Goal: Task Accomplishment & Management: Manage account settings

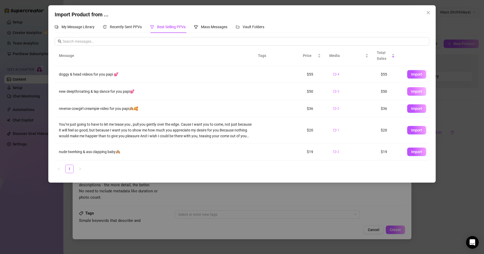
click at [411, 91] on span "Import" at bounding box center [416, 91] width 11 height 4
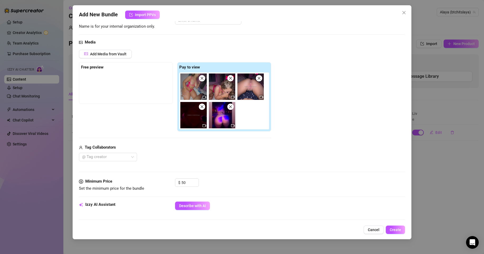
scroll to position [71, 0]
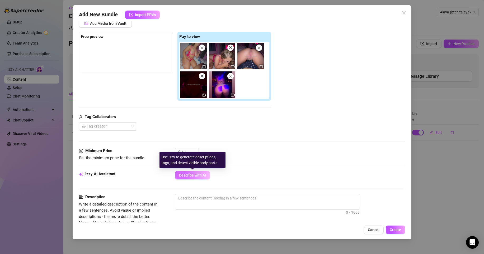
click at [198, 173] on span "Describe with AI" at bounding box center [192, 175] width 27 height 4
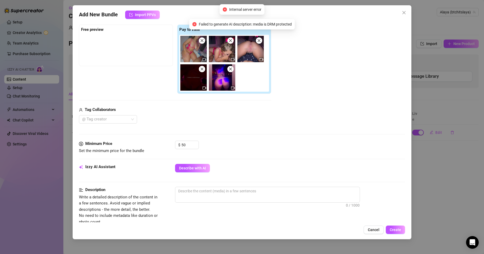
scroll to position [82, 0]
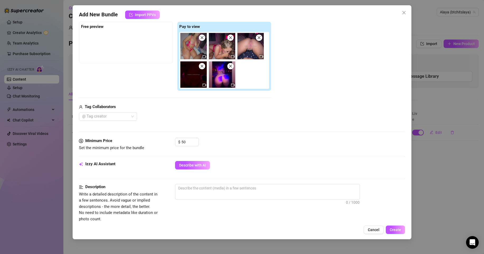
click at [230, 40] on icon "close" at bounding box center [230, 38] width 4 height 4
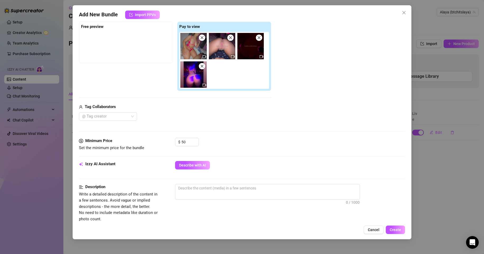
click at [204, 40] on span at bounding box center [202, 38] width 6 height 6
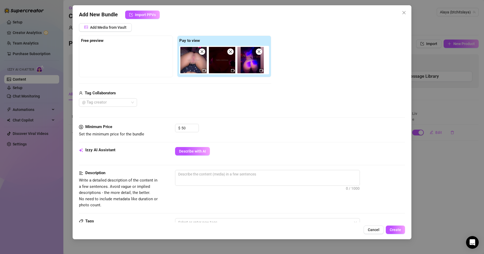
scroll to position [67, 0]
click at [201, 175] on textarea at bounding box center [267, 175] width 184 height 8
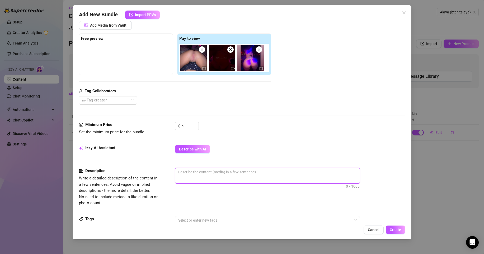
scroll to position [69, 0]
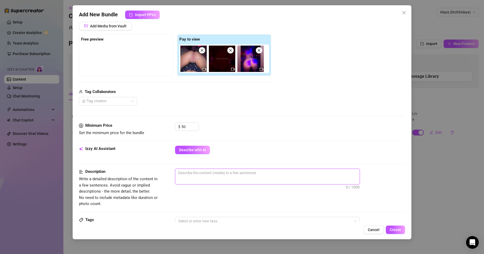
type textarea "l"
type textarea "la"
type textarea "lap"
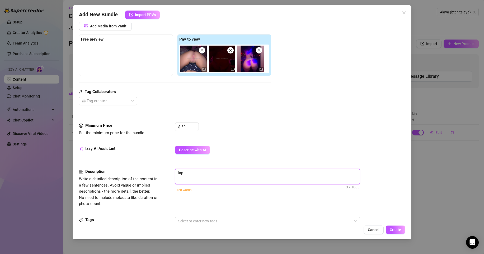
type textarea "lap"
type textarea "lap d"
type textarea "lap da"
type textarea "lap [PERSON_NAME]"
type textarea "lap danc"
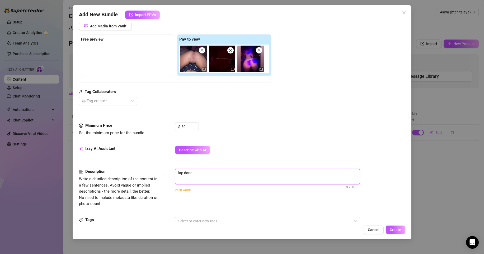
type textarea "lap dance"
type textarea "lap dances"
type textarea "lap dances,"
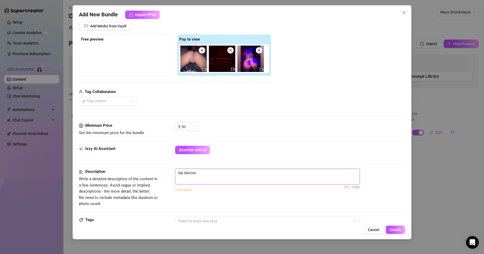
type textarea "lap dances,"
type textarea "lap dances, a"
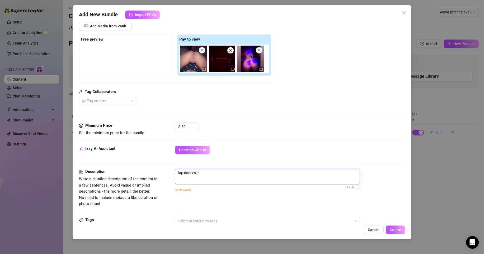
type textarea "lap dances, as"
type textarea "lap dances, ass"
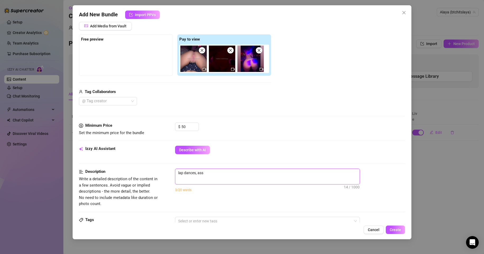
type textarea "lap dances, ass"
type textarea "lap dances, ass s"
type textarea "lap dances, ass sh"
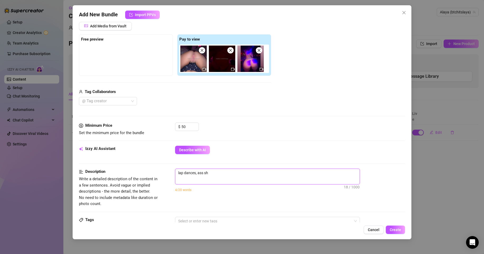
type textarea "lap dances, ass sho"
type textarea "lap dances, ass show"
type textarea "lap dances, ass showi"
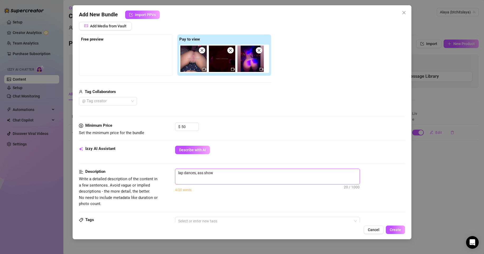
type textarea "lap dances, ass showi"
type textarea "lap dances, ass showig"
type textarea "lap dances, ass showi"
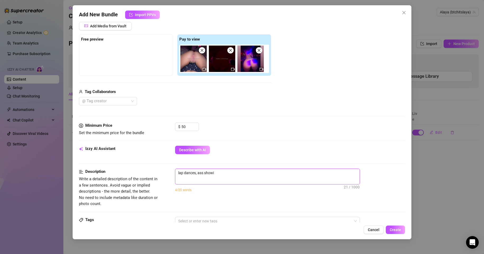
type textarea "lap dances, ass showin"
type textarea "lap dances, ass showing"
type textarea "lap dances, ass showing,"
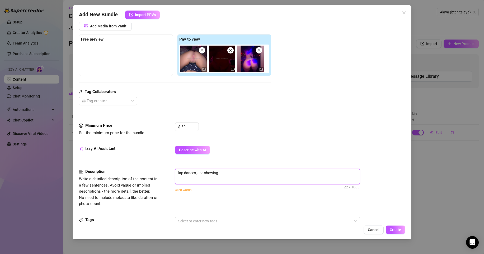
type textarea "lap dances, ass showing,"
type textarea "lap dances, ass showing, p"
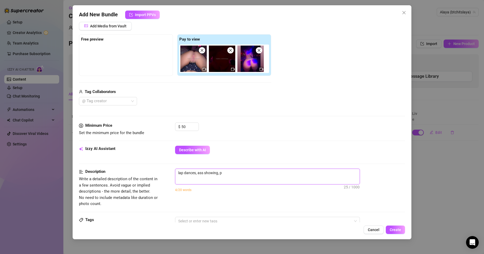
type textarea "lap dances, ass showing, pu"
type textarea "lap dances, ass showing, pus"
type textarea "lap dances, ass showing, puss"
type textarea "lap dances, ass showing, pussy"
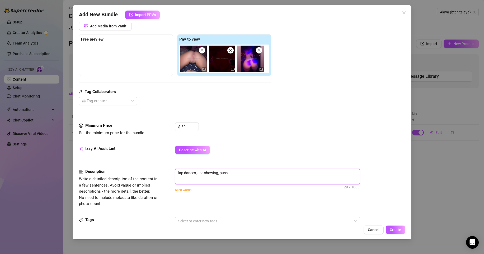
type textarea "lap dances, ass showing, pussy"
type textarea "lap dances, ass showing, pussy f"
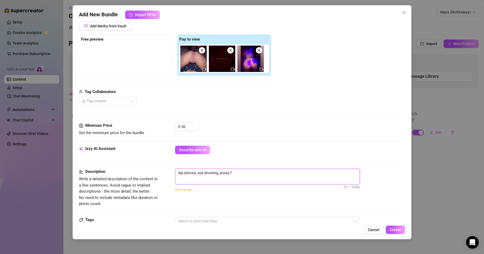
type textarea "lap dances, ass showing, pussy fr"
type textarea "lap dances, ass showing, pussy fro"
type textarea "lap dances, ass showing, pussy from"
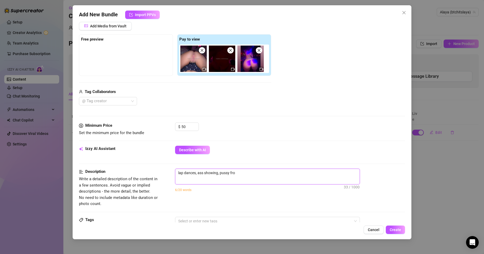
type textarea "lap dances, ass showing, pussy from"
type textarea "lap dances, ass showing, pussy from b"
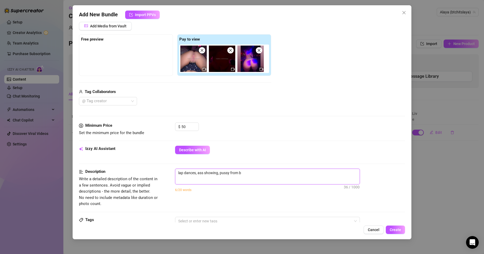
type textarea "lap dances, ass showing, pussy from be"
type textarea "lap dances, ass showing, pussy from beh"
type textarea "lap dances, ass showing, pussy from behi"
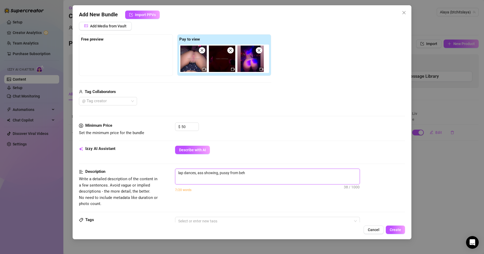
type textarea "lap dances, ass showing, pussy from behi"
type textarea "lap dances, ass showing, pussy from behin"
type textarea "lap dances, ass showing, pussy from behinf"
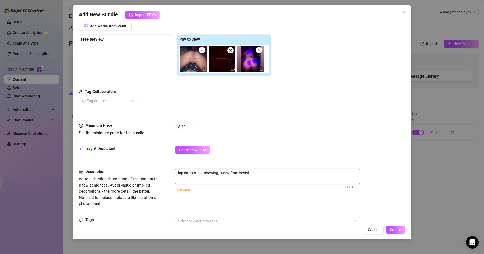
type textarea "lap dances, ass showing, pussy from behinf a"
type textarea "lap dances, ass showing, pussy from behinf"
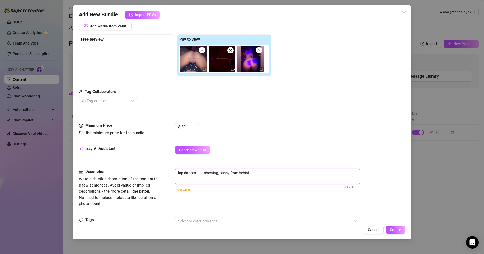
type textarea "lap dances, ass showing, pussy from behinf"
type textarea "lap dances, ass showing, pussy from behin"
type textarea "lap dances, ass showing, pussy from behing"
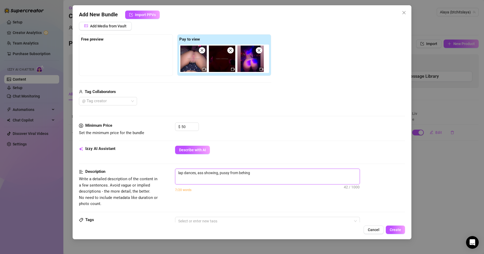
type textarea "lap dances, ass showing, pussy from behing,"
type textarea "lap dances, ass showing, pussy from behing, t"
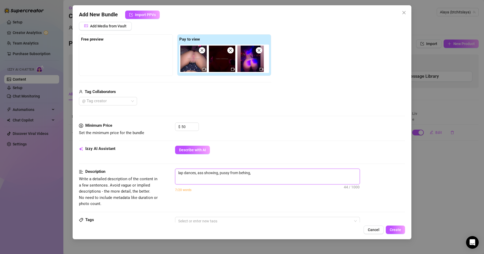
type textarea "lap dances, ass showing, pussy from behing, t"
type textarea "lap dances, ass showing, pussy from behing, tw"
type textarea "lap dances, ass showing, pussy from behing, twe"
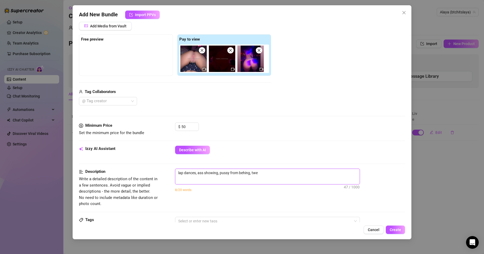
type textarea "lap dances, ass showing, pussy from behing, twer"
type textarea "lap dances, ass showing, pussy from behing, twerk"
type textarea "lap dances, ass showing, pussy from behing, twerki"
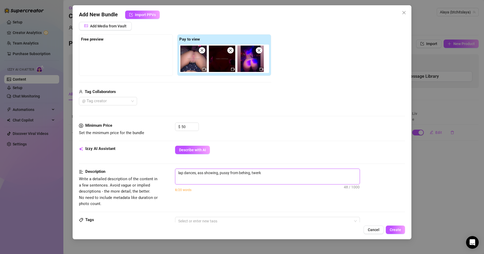
type textarea "lap dances, ass showing, pussy from behing, twerki"
type textarea "lap dances, ass showing, pussy from behing, twerkin"
type textarea "lap dances, ass showing, pussy from behing, twerking"
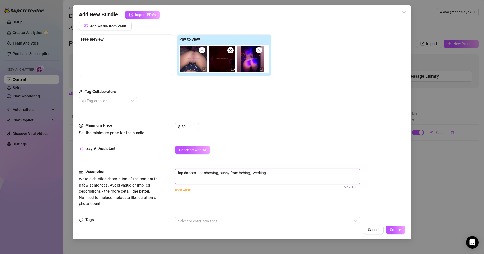
click at [249, 173] on textarea "lap dances, ass showing, pussy from behing, twerking" at bounding box center [267, 173] width 184 height 8
type textarea "lap dances, ass showing, pussy from behin, twerking"
type textarea "lap dances, ass showing, pussy from behinf, twerking"
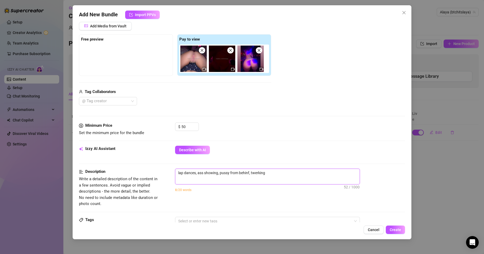
type textarea "lap dances, ass showing, pussy from behin, twerking"
type textarea "lap dances, ass showing, pussy from behind, twerking"
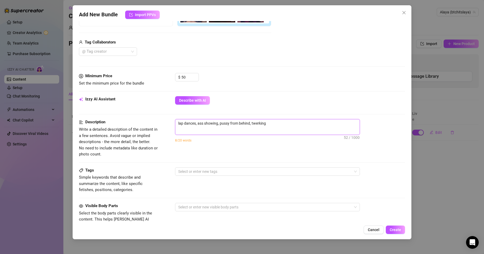
scroll to position [121, 0]
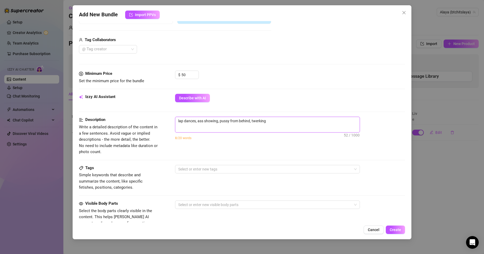
click at [272, 121] on textarea "lap dances, ass showing, pussy from behind, twerking" at bounding box center [267, 121] width 184 height 8
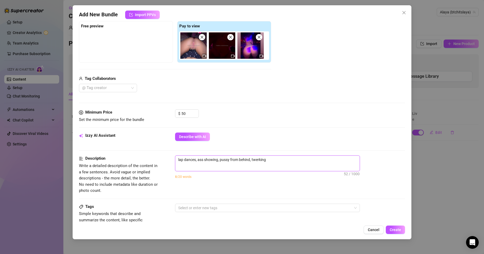
scroll to position [61, 0]
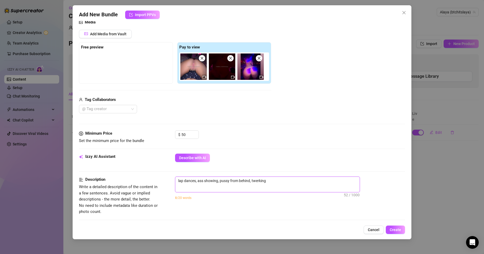
type textarea "lap dances, ass showing, pussy from behind, twerking"
type textarea "lap dances, ass showing, pussy from behind, twerking a"
type textarea "lap dances, ass showing, [PERSON_NAME] from behind, twerking an"
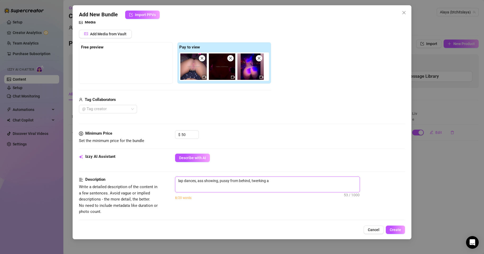
type textarea "lap dances, ass showing, [PERSON_NAME] from behind, twerking an"
type textarea "lap dances, ass showing, pussy from behind, twerking and"
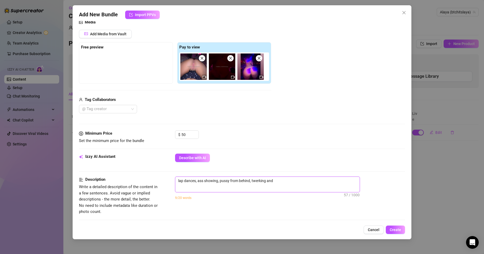
type textarea "lap dances, ass showing, [PERSON_NAME] from behind, twerking and d"
type textarea "lap dances, ass showing, [PERSON_NAME] from behind, twerking and da"
type textarea "lap dances, ass showing, [PERSON_NAME] from behind, twerking and [PERSON_NAME]"
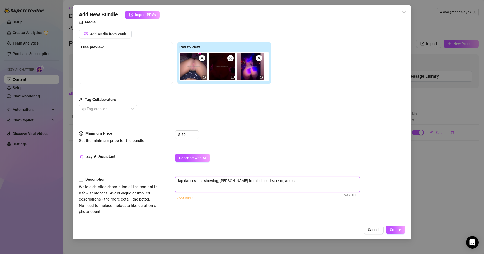
type textarea "lap dances, ass showing, [PERSON_NAME] from behind, twerking and [PERSON_NAME]"
type textarea "lap dances, ass showing, pussy from behind, twerking and [PERSON_NAME]"
type textarea "lap dances, ass showing, [PERSON_NAME] from behind, twerking and [PERSON_NAME]"
type textarea "lap dances, ass showing, pussy from behind, twerking and [PERSON_NAME]"
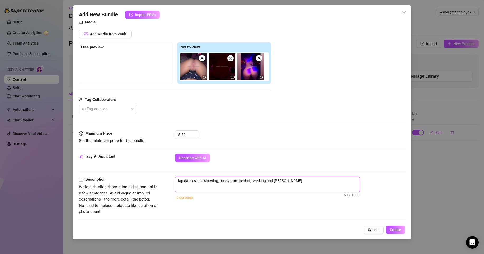
type textarea "lap dances, ass showing, [PERSON_NAME] from behind, twerking and dancing"
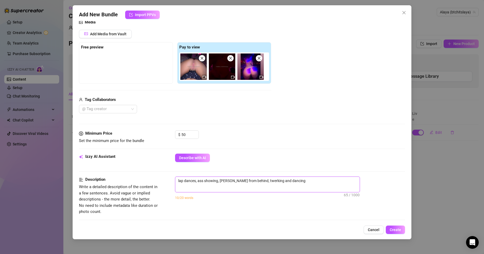
type textarea "lap dances, ass showing, [PERSON_NAME] from behind, twerking and dancing"
type textarea "lap dances, ass showing, [PERSON_NAME] from behind, twerking and dancing."
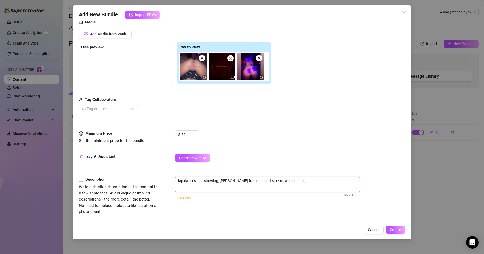
type textarea "lap dances, ass showing, [PERSON_NAME] from behind, twerking and dancing. s"
type textarea "lap dances, ass showing, [PERSON_NAME] from behind, twerking and dancing. sh"
type textarea "lap dances, ass showing, [PERSON_NAME] from behind, twerking and dancing. sho"
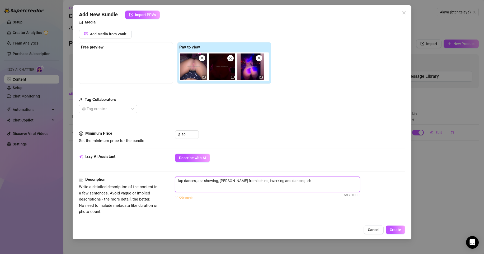
type textarea "lap dances, ass showing, [PERSON_NAME] from behind, twerking and dancing. sho"
type textarea "lap dances, ass showing, [PERSON_NAME] from behind, twerking and dancing. show"
type textarea "lap dances, ass showing, [PERSON_NAME] from behind, twerking and dancing. showi"
type textarea "lap dances, ass showing, [PERSON_NAME] from behind, twerking and dancing. showin"
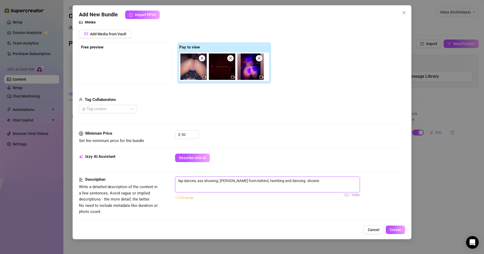
type textarea "lap dances, ass showing, [PERSON_NAME] from behind, twerking and dancing. showi…"
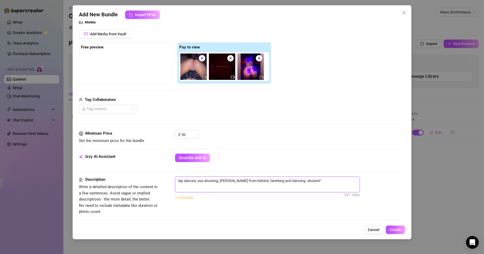
type textarea "lap dances, ass showing, [PERSON_NAME] from behind, twerking and dancing. showi…"
type textarea "lap dances, ass showing, [PERSON_NAME] from behind, twerking and dancing. showin"
type textarea "lap dances, ass showing, [PERSON_NAME] from behind, twerking and dancing. showi…"
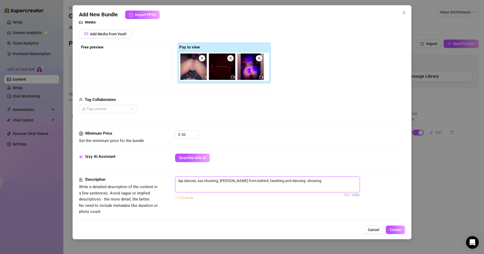
type textarea "lap dances, ass showing, [PERSON_NAME] from behind, twerking and dancing. showi…"
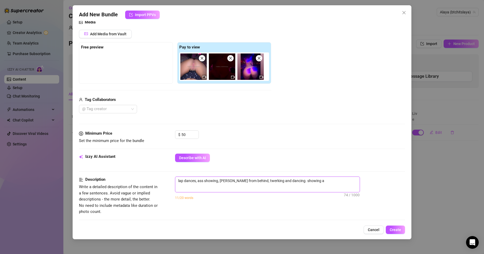
type textarea "lap dances, ass showing, [PERSON_NAME] from behind, twerking and dancing. showi…"
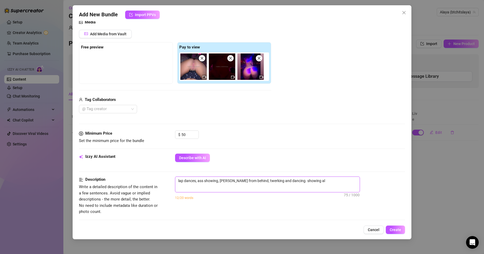
type textarea "lap dances, ass showing, [PERSON_NAME] from behind, twerking and dancing. showi…"
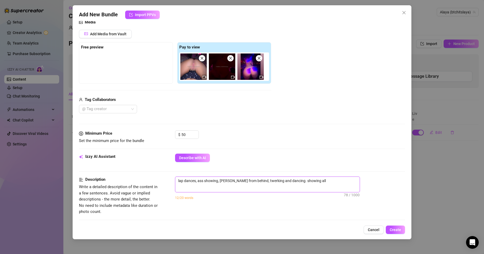
type textarea "lap dances, ass showing, [PERSON_NAME] from behind, twerking and dancing. showi…"
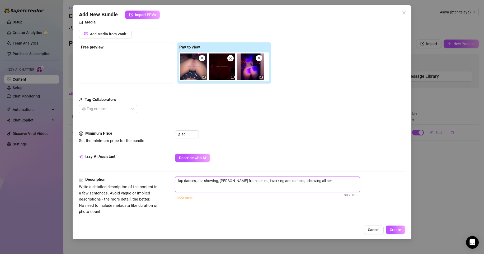
type textarea "lap dances, ass showing, [PERSON_NAME] from behind, twerking and dancing. showi…"
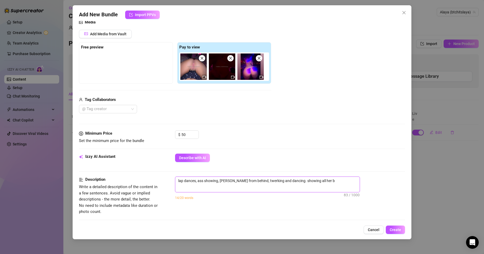
type textarea "lap dances, ass showing, [PERSON_NAME] from behind, twerking and dancing. showi…"
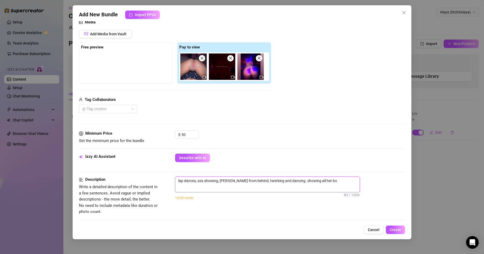
type textarea "lap dances, ass showing, [PERSON_NAME] from behind, twerking and dancing. showi…"
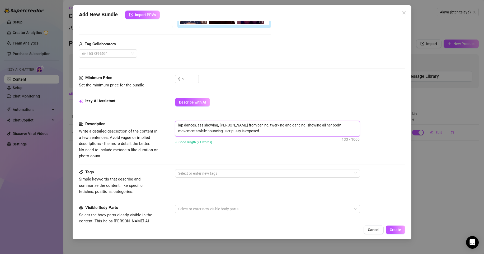
scroll to position [178, 0]
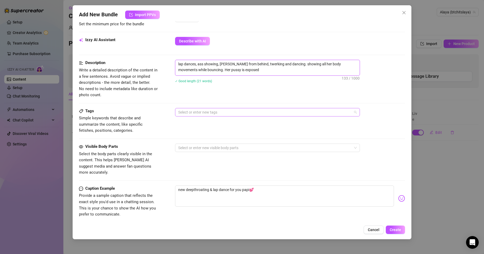
click at [255, 112] on div at bounding box center [264, 112] width 177 height 7
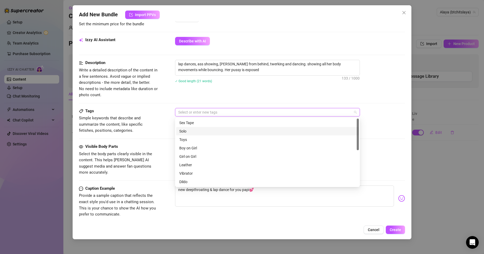
click at [219, 132] on div "Solo" at bounding box center [267, 131] width 176 height 6
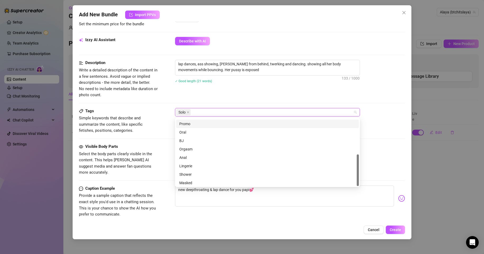
scroll to position [76, 0]
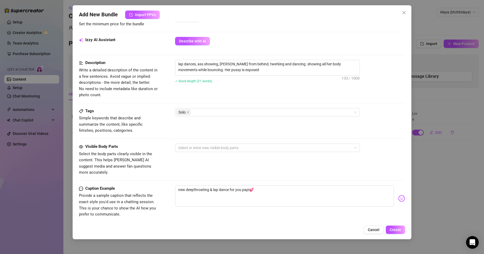
click at [378, 136] on div "Tags Simple keywords that describe and summarize the content, like specific fet…" at bounding box center [242, 126] width 326 height 36
click at [259, 150] on div at bounding box center [264, 147] width 177 height 7
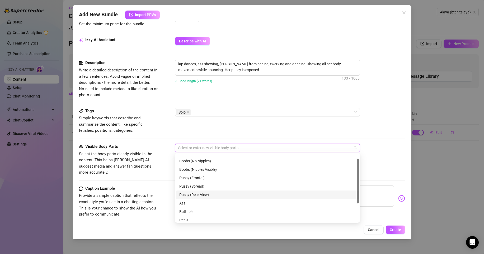
scroll to position [8, 0]
click at [213, 200] on div "Ass" at bounding box center [267, 202] width 176 height 6
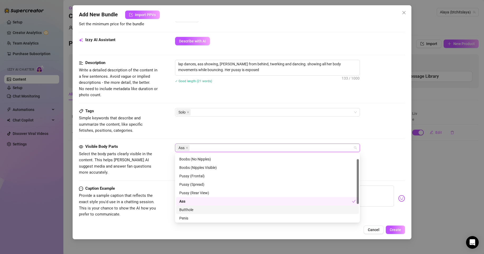
click at [205, 211] on div "Butthole" at bounding box center [267, 210] width 176 height 6
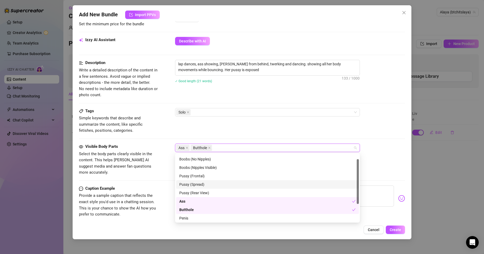
click at [214, 183] on div "Pussy (Spread)" at bounding box center [267, 185] width 176 height 6
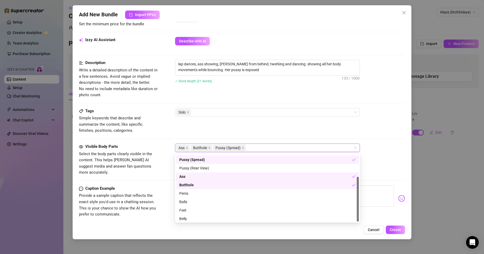
scroll to position [34, 0]
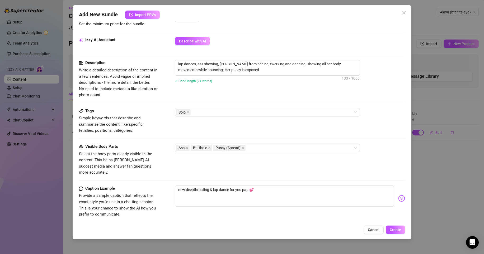
click at [377, 143] on div "Tags Simple keywords that describe and summarize the content, like specific fet…" at bounding box center [242, 126] width 326 height 36
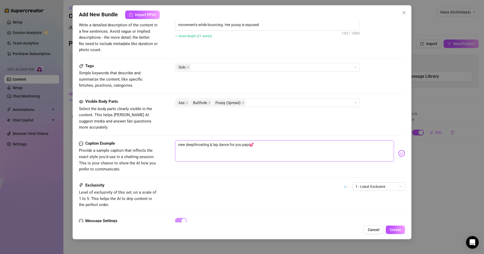
scroll to position [242, 0]
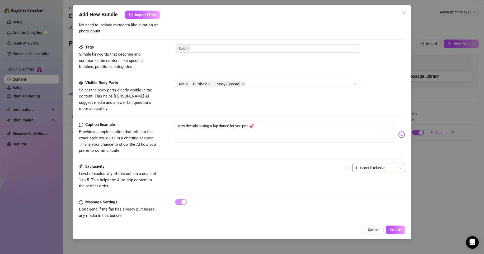
click at [358, 164] on span "1 - Least Exclusive" at bounding box center [378, 168] width 46 height 8
click at [357, 205] on div "5 - Most Exclusive 🔥" at bounding box center [374, 206] width 44 height 6
click at [390, 228] on span "Create" at bounding box center [394, 230] width 11 height 4
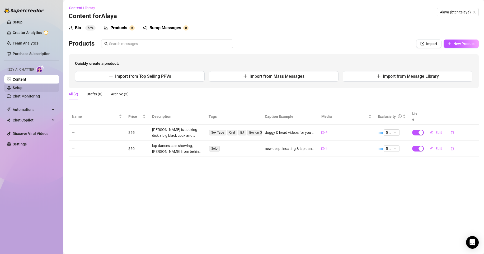
click at [22, 86] on link "Setup" at bounding box center [18, 88] width 10 height 4
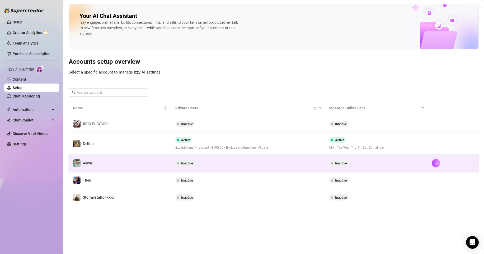
click at [401, 166] on div "Inactive" at bounding box center [376, 163] width 94 height 6
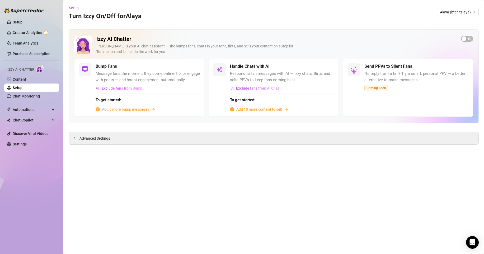
click at [260, 109] on span "Add 10 more content to sell" at bounding box center [259, 110] width 46 height 6
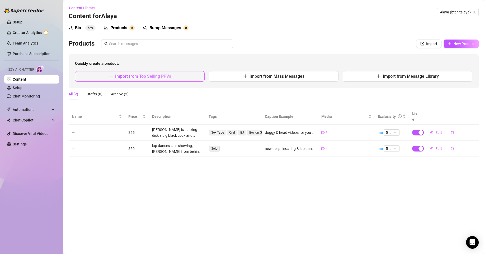
click at [168, 78] on span "Import from Top Selling PPVs" at bounding box center [143, 76] width 56 height 5
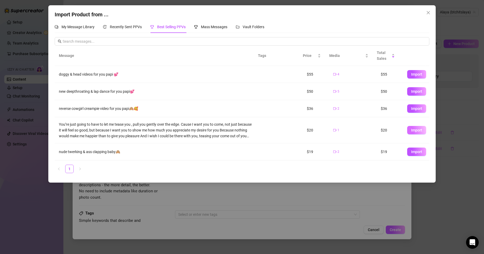
click at [412, 130] on span "Import" at bounding box center [416, 130] width 11 height 4
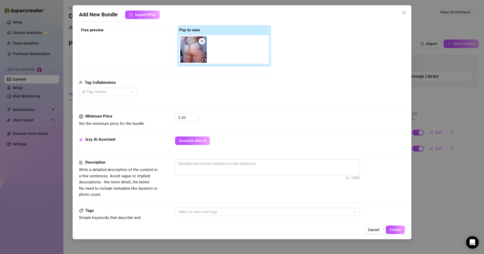
scroll to position [83, 0]
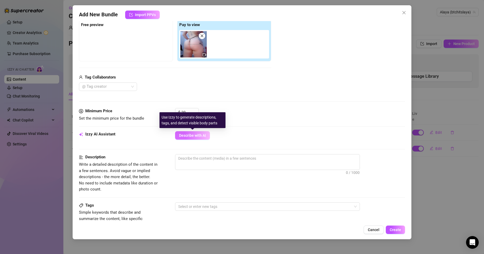
click at [206, 138] on button "Describe with AI" at bounding box center [192, 135] width 35 height 8
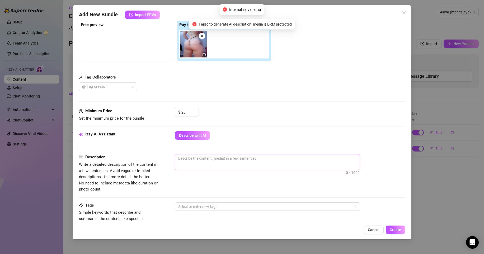
click at [213, 157] on textarea at bounding box center [267, 159] width 184 height 8
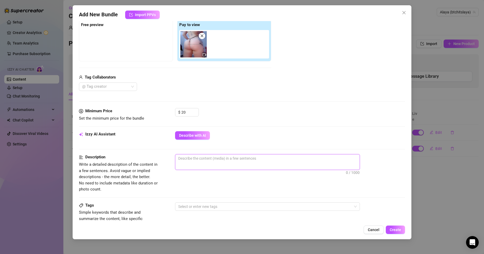
click at [206, 159] on textarea at bounding box center [267, 159] width 184 height 8
paste textarea "She slowly reveals her whole body, standing fully naked with confidence—soft cu…"
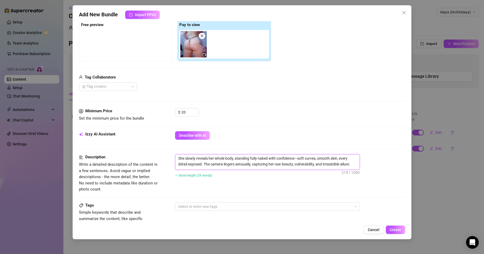
scroll to position [106, 0]
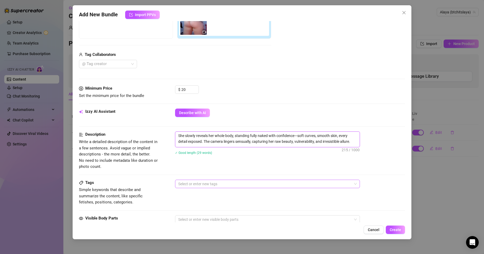
click at [204, 182] on div at bounding box center [264, 183] width 177 height 7
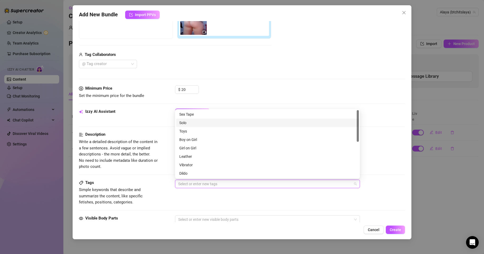
click at [204, 124] on div "Solo" at bounding box center [267, 123] width 176 height 6
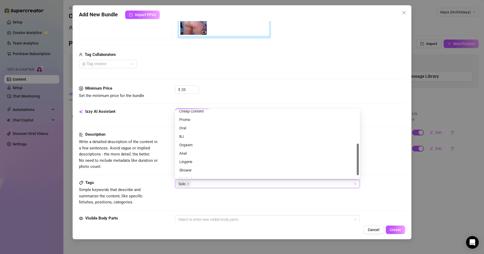
scroll to position [76, 0]
click at [205, 159] on div "Lingerie" at bounding box center [267, 157] width 176 height 6
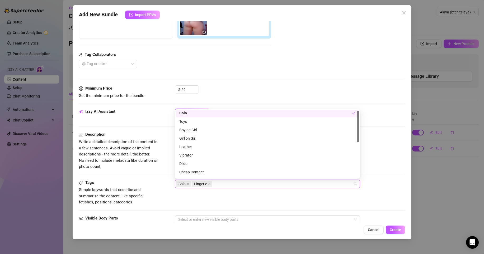
scroll to position [0, 0]
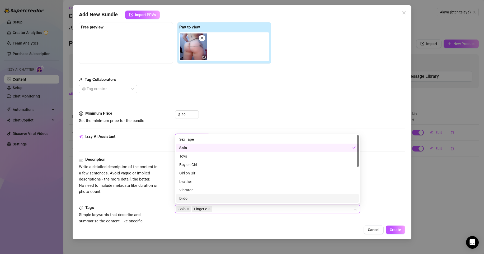
click at [204, 219] on div "Tags Simple keywords that describe and summarize the content, like specific fet…" at bounding box center [242, 218] width 326 height 26
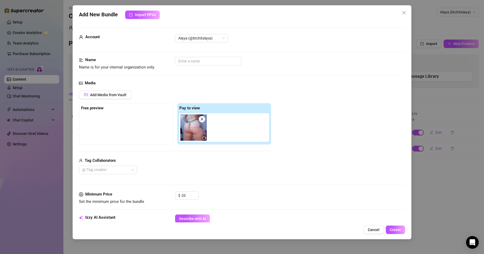
click at [194, 133] on img at bounding box center [193, 127] width 26 height 26
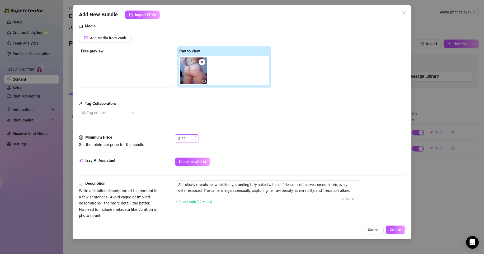
scroll to position [58, 0]
drag, startPoint x: 174, startPoint y: 139, endPoint x: 164, endPoint y: 139, distance: 9.8
click at [164, 139] on div "Minimum Price Set the minimum price for the bundle $ 20" at bounding box center [242, 139] width 326 height 13
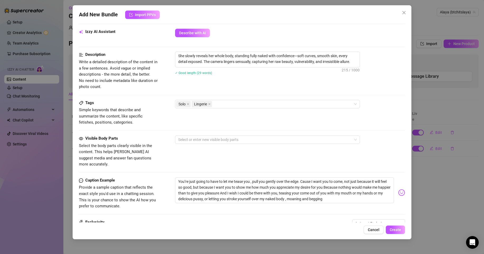
scroll to position [188, 0]
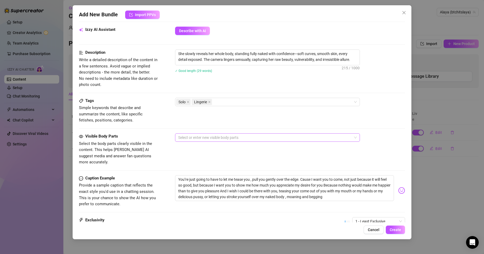
click at [251, 136] on div at bounding box center [264, 137] width 177 height 7
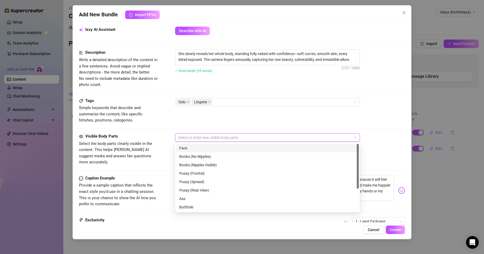
click at [233, 145] on div "Face" at bounding box center [267, 148] width 183 height 8
click at [190, 197] on div "Ass" at bounding box center [267, 199] width 176 height 6
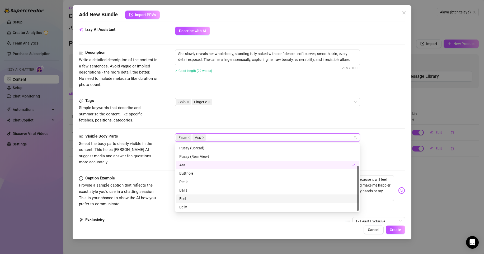
scroll to position [0, 0]
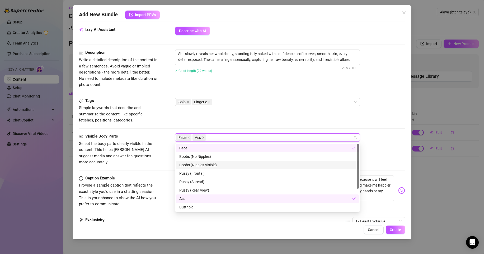
click at [204, 164] on div "Boobs (Nipples Visible)" at bounding box center [267, 165] width 176 height 6
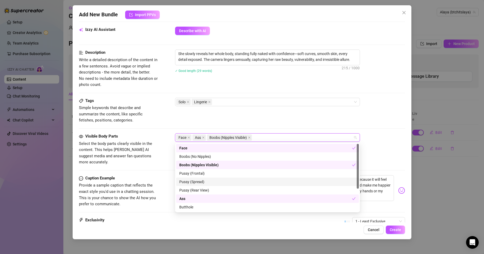
click at [197, 180] on div "Pussy (Spread)" at bounding box center [267, 182] width 176 height 6
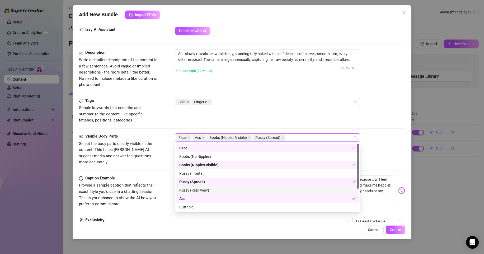
click at [197, 191] on div "Pussy (Rear View)" at bounding box center [267, 191] width 176 height 6
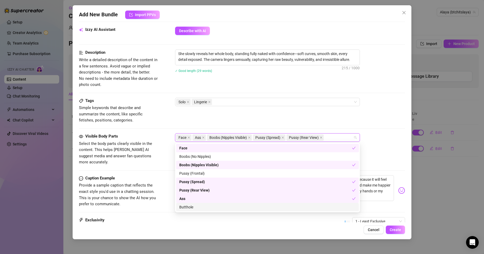
click at [362, 125] on div "Tags Simple keywords that describe and summarize the content, like specific fet…" at bounding box center [242, 116] width 326 height 36
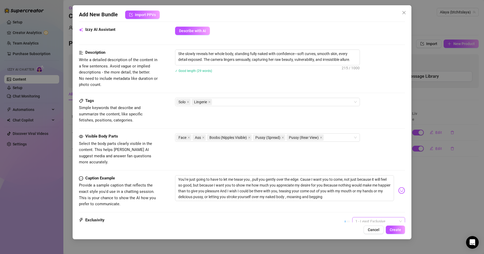
click at [361, 218] on span "1 - Least Exclusive" at bounding box center [378, 222] width 46 height 8
click at [366, 204] on div "5 - Most Exclusive 🔥" at bounding box center [374, 205] width 44 height 6
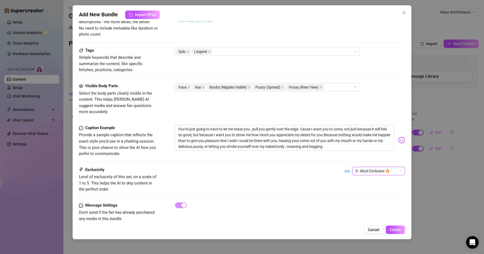
scroll to position [242, 0]
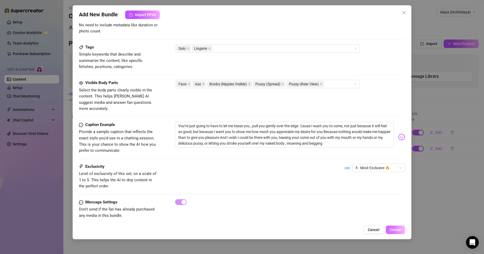
click at [393, 227] on button "Create" at bounding box center [394, 230] width 19 height 8
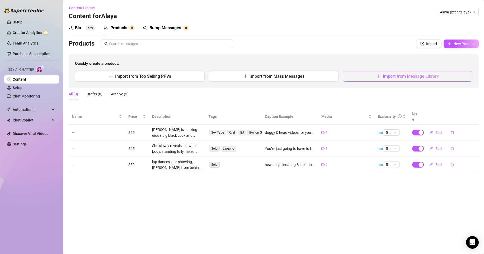
click at [415, 77] on span "Import from Message Library" at bounding box center [411, 76] width 56 height 5
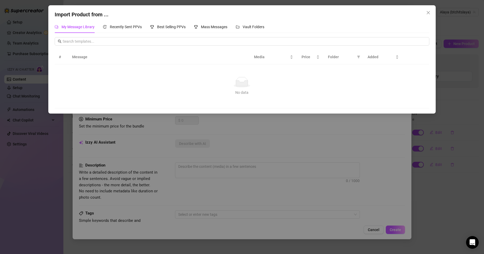
click at [265, 27] on div "My Message Library Recently Sent PPVs Best Selling PPVs Mass Messages Vault Fol…" at bounding box center [242, 27] width 374 height 12
click at [257, 27] on span "Vault Folders" at bounding box center [253, 27] width 22 height 4
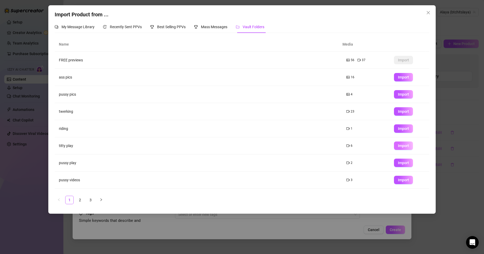
click at [398, 146] on span "Import" at bounding box center [403, 146] width 11 height 4
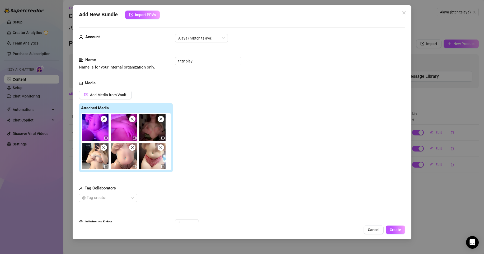
scroll to position [180, 0]
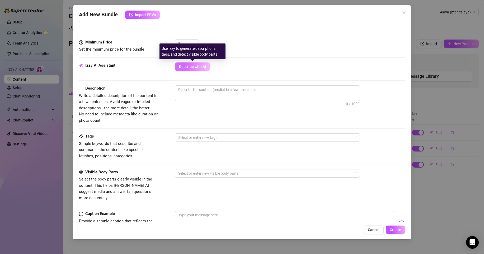
click at [203, 68] on span "Describe with AI" at bounding box center [192, 67] width 27 height 4
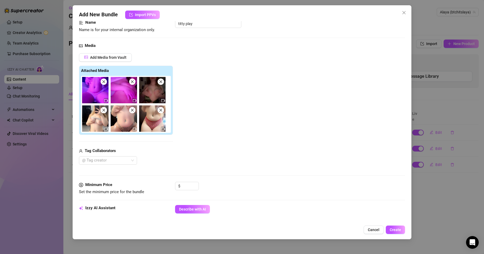
scroll to position [39, 0]
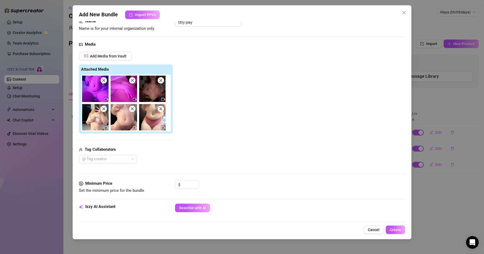
click at [162, 109] on icon "close" at bounding box center [161, 109] width 4 height 4
click at [105, 82] on icon "close" at bounding box center [104, 81] width 4 height 4
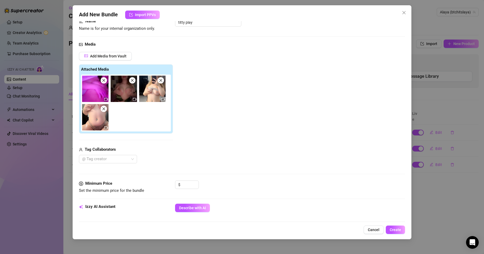
click at [103, 80] on icon "close" at bounding box center [104, 81] width 4 height 4
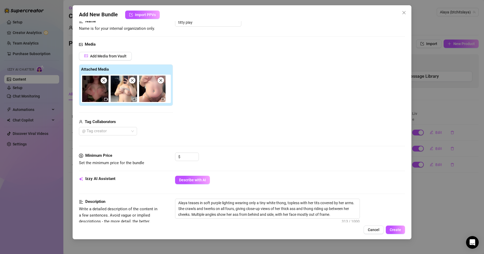
click at [105, 82] on icon "close" at bounding box center [104, 81] width 4 height 4
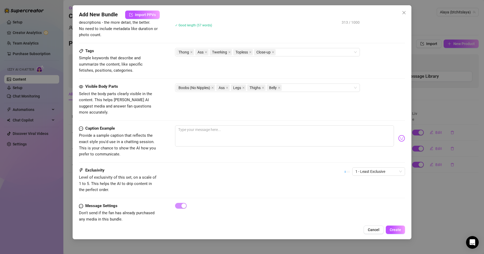
scroll to position [242, 0]
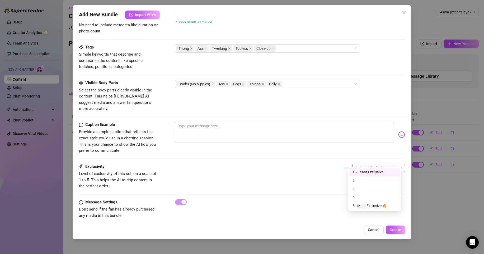
click at [360, 164] on span "1 - Least Exclusive" at bounding box center [378, 168] width 46 height 8
click at [356, 204] on div "5 - Most Exclusive 🔥" at bounding box center [374, 206] width 44 height 6
click at [391, 228] on span "Create" at bounding box center [394, 230] width 11 height 4
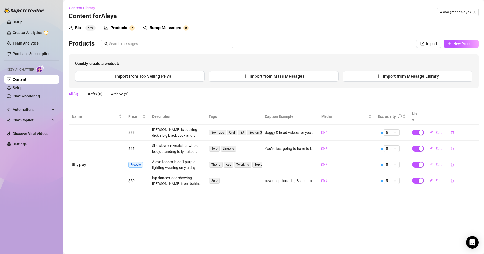
click at [440, 163] on span "Edit" at bounding box center [438, 165] width 7 height 4
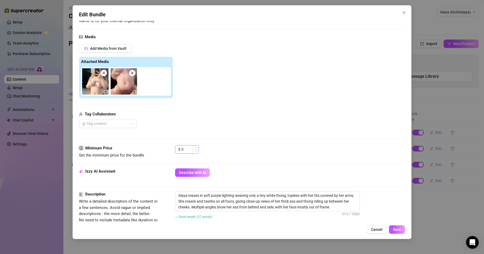
scroll to position [47, 0]
drag, startPoint x: 188, startPoint y: 149, endPoint x: 131, endPoint y: 148, distance: 56.2
click at [136, 148] on div "Minimum Price Set the minimum price for the bundle $ 0" at bounding box center [242, 151] width 326 height 13
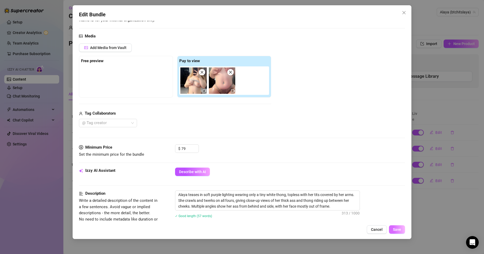
click at [399, 232] on span "Save" at bounding box center [397, 230] width 8 height 4
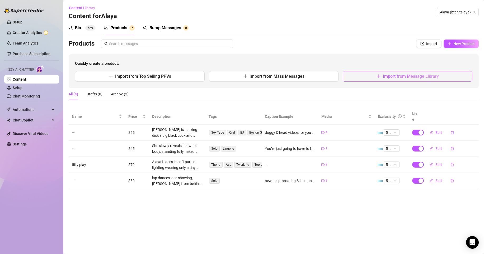
click at [431, 75] on span "Import from Message Library" at bounding box center [411, 76] width 56 height 5
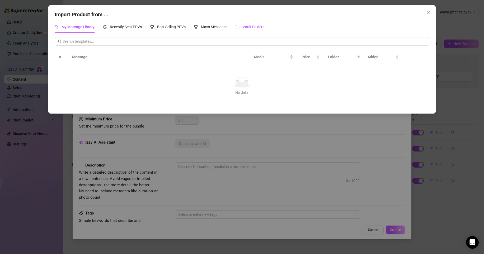
click at [249, 28] on span "Vault Folders" at bounding box center [253, 27] width 22 height 4
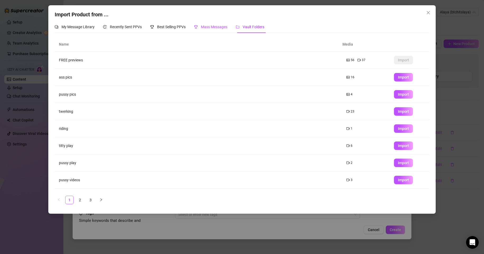
click at [208, 29] on div "Mass Messages" at bounding box center [210, 27] width 33 height 6
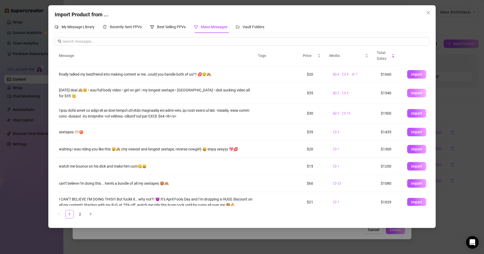
click at [411, 93] on span "Import" at bounding box center [416, 93] width 11 height 4
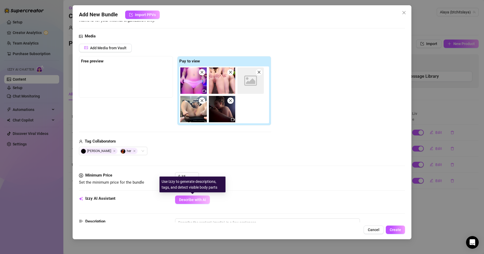
click at [187, 200] on span "Describe with AI" at bounding box center [192, 200] width 27 height 4
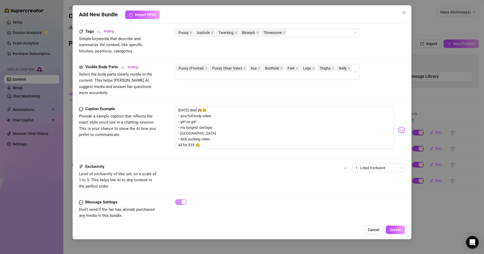
scroll to position [287, 0]
click at [358, 164] on span "1 - Least Exclusive" at bounding box center [378, 168] width 46 height 8
click at [362, 205] on div "5 - Most Exclusive 🔥" at bounding box center [374, 206] width 44 height 6
click at [392, 231] on span "Create" at bounding box center [394, 230] width 11 height 4
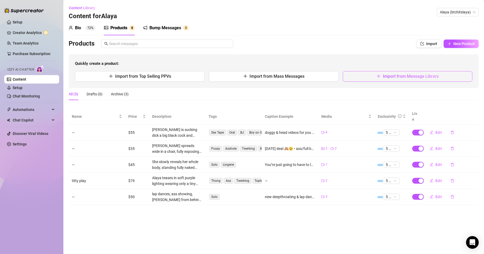
click at [421, 77] on span "Import from Message Library" at bounding box center [411, 76] width 56 height 5
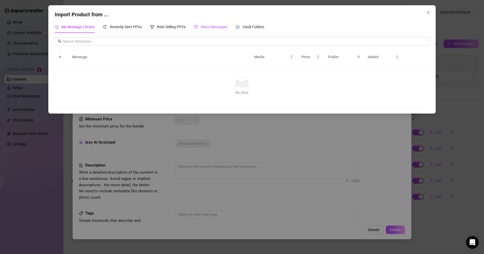
click at [220, 28] on span "Mass Messages" at bounding box center [214, 27] width 26 height 4
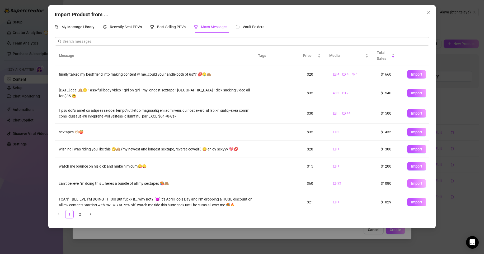
click at [416, 184] on span "Import" at bounding box center [416, 183] width 11 height 4
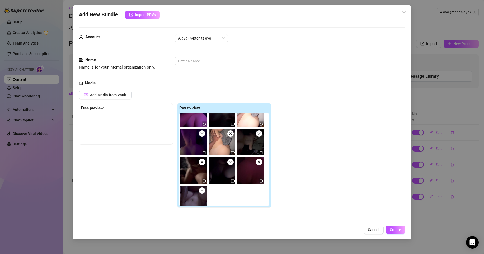
scroll to position [136, 0]
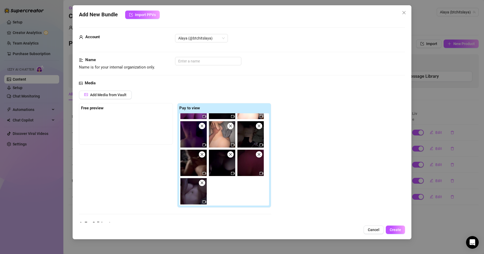
click at [204, 182] on span at bounding box center [202, 183] width 6 height 6
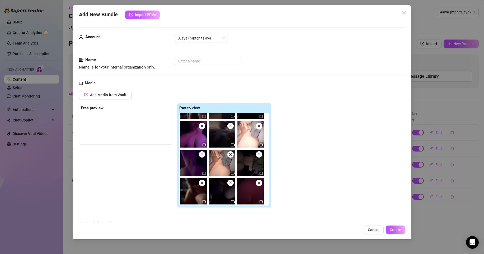
scroll to position [107, 0]
click at [203, 158] on img at bounding box center [193, 163] width 26 height 26
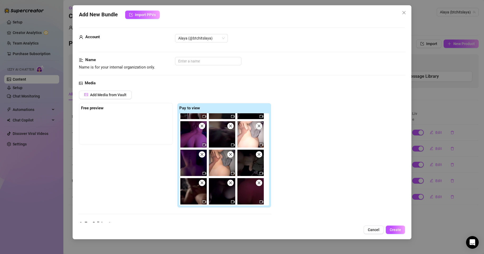
click at [232, 156] on icon "close" at bounding box center [230, 155] width 4 height 4
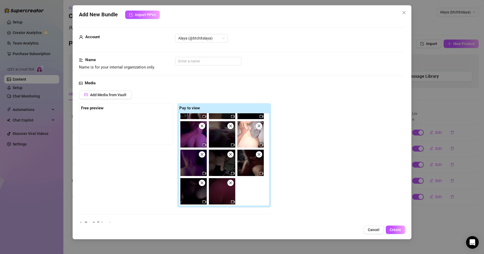
click at [232, 156] on icon "close" at bounding box center [230, 155] width 4 height 4
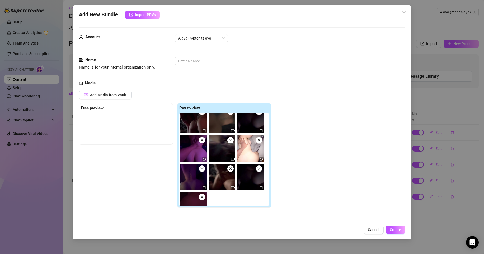
scroll to position [0, 0]
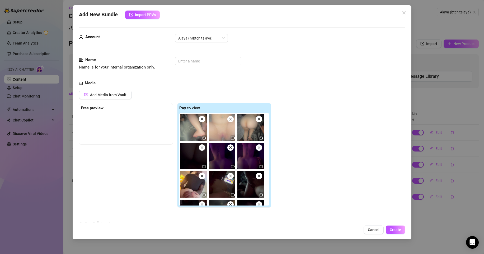
click at [201, 149] on icon "close" at bounding box center [202, 148] width 4 height 4
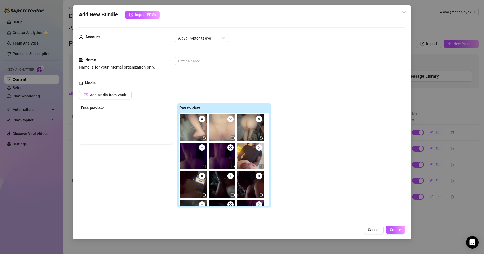
click at [230, 150] on span at bounding box center [230, 148] width 6 height 6
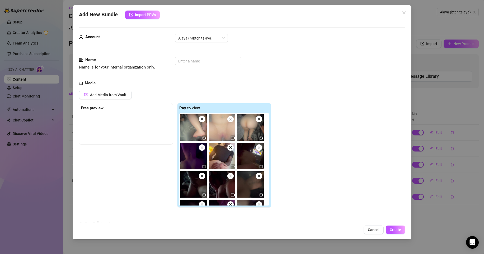
click at [204, 149] on span at bounding box center [202, 148] width 6 height 6
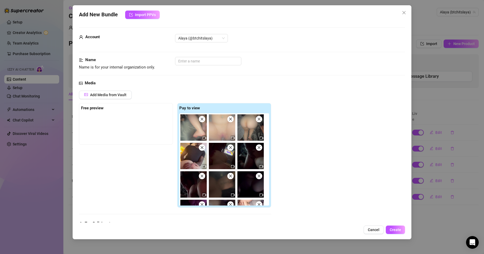
click at [260, 149] on icon "close" at bounding box center [259, 148] width 4 height 4
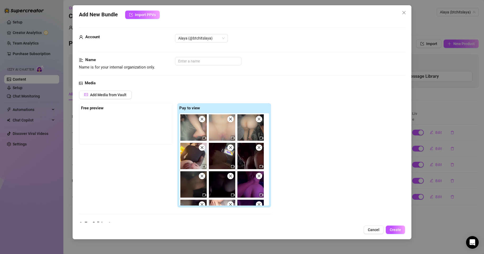
click at [230, 149] on icon "close" at bounding box center [230, 148] width 4 height 4
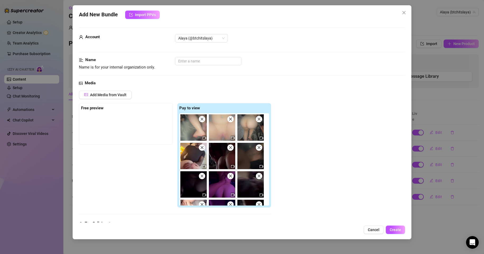
click at [203, 150] on span at bounding box center [202, 148] width 6 height 6
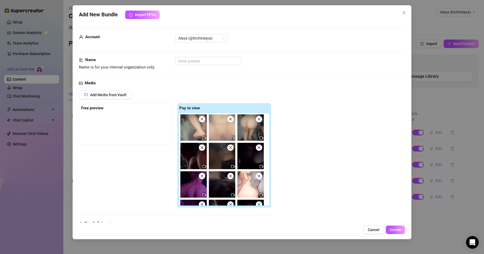
click at [203, 150] on span at bounding box center [202, 148] width 6 height 6
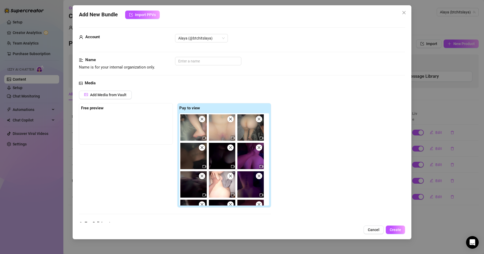
click at [230, 149] on icon "close" at bounding box center [230, 148] width 4 height 4
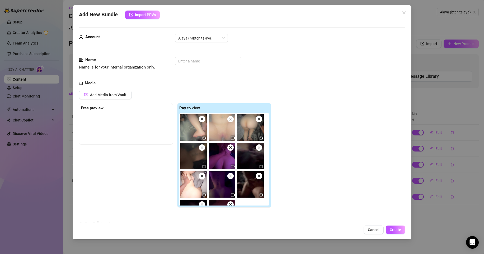
click at [260, 150] on icon "close" at bounding box center [259, 148] width 4 height 4
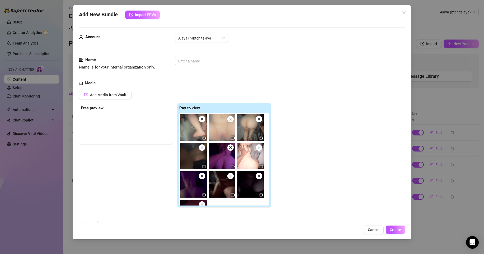
click at [231, 149] on icon "close" at bounding box center [230, 148] width 4 height 4
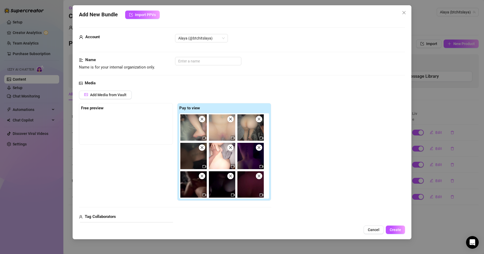
click at [259, 149] on icon "close" at bounding box center [259, 148] width 4 height 4
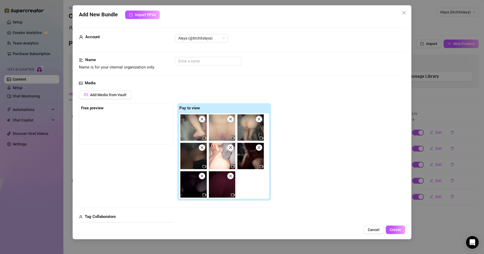
click at [229, 149] on icon "close" at bounding box center [230, 147] width 3 height 3
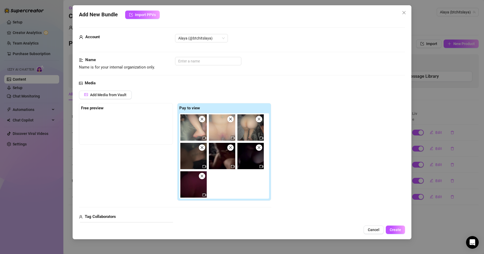
click at [260, 149] on icon "close" at bounding box center [258, 147] width 3 height 3
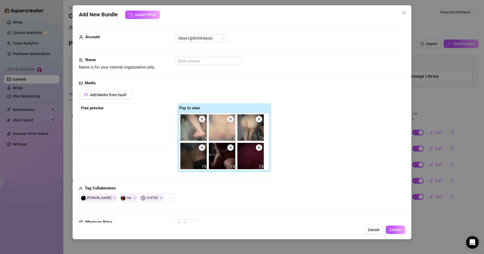
click at [260, 151] on img at bounding box center [250, 156] width 26 height 26
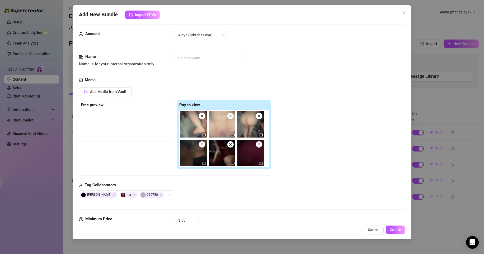
click at [260, 144] on icon "close" at bounding box center [259, 145] width 4 height 4
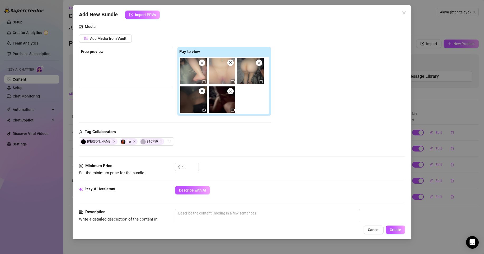
scroll to position [73, 0]
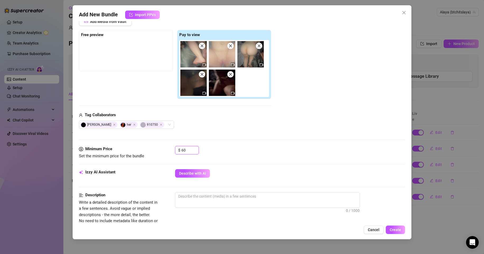
drag, startPoint x: 188, startPoint y: 149, endPoint x: 174, endPoint y: 149, distance: 14.0
click at [174, 149] on div "Minimum Price Set the minimum price for the bundle $ 60" at bounding box center [242, 152] width 326 height 13
click at [193, 173] on span "Describe with AI" at bounding box center [192, 173] width 27 height 4
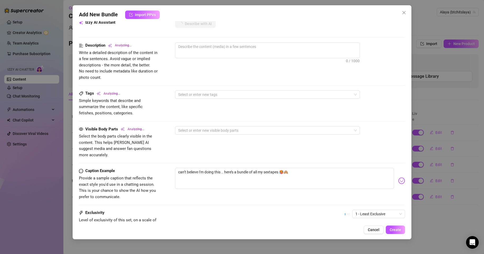
scroll to position [224, 0]
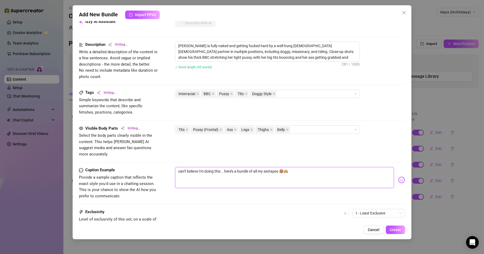
drag, startPoint x: 259, startPoint y: 165, endPoint x: 250, endPoint y: 166, distance: 8.7
click at [250, 167] on textarea "can’t believe i’m doing this .. here’s a bundle of all my sextapes 🥵🙈" at bounding box center [284, 177] width 219 height 21
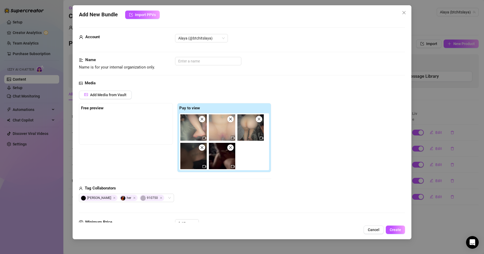
scroll to position [271, 0]
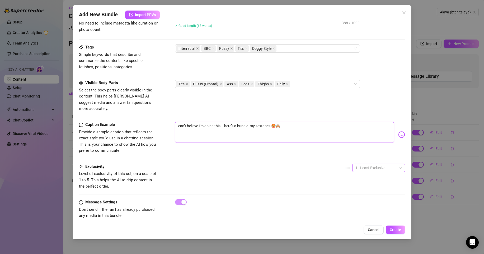
click at [371, 164] on span "1 - Least Exclusive" at bounding box center [378, 168] width 46 height 8
click at [365, 207] on div "5 - Most Exclusive 🔥" at bounding box center [374, 206] width 44 height 6
click at [400, 232] on button "Create" at bounding box center [394, 230] width 19 height 8
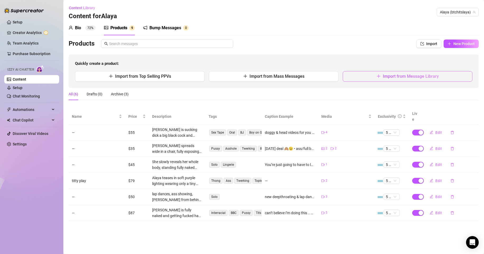
click at [417, 77] on span "Import from Message Library" at bounding box center [411, 76] width 56 height 5
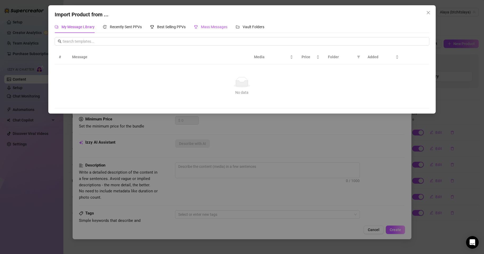
click at [220, 27] on span "Mass Messages" at bounding box center [214, 27] width 26 height 4
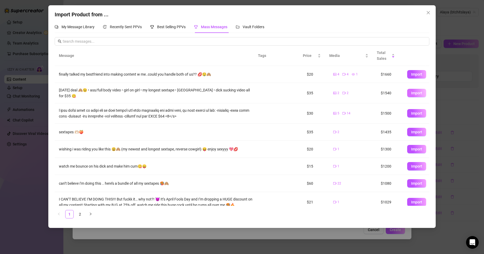
click at [412, 91] on span "Import" at bounding box center [416, 93] width 11 height 4
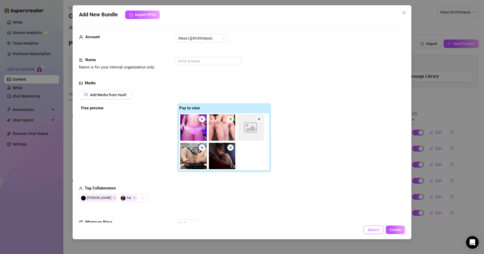
click at [369, 231] on span "Cancel" at bounding box center [373, 230] width 12 height 4
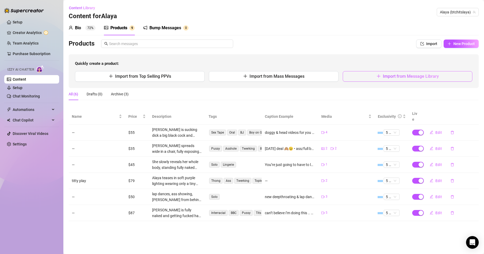
click at [420, 75] on span "Import from Message Library" at bounding box center [411, 76] width 56 height 5
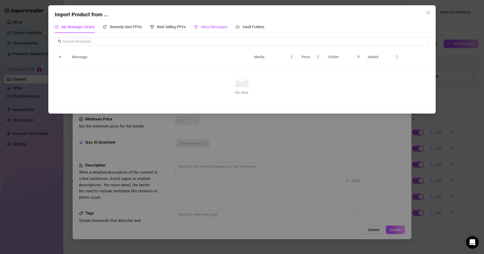
click at [221, 29] on span "Mass Messages" at bounding box center [214, 27] width 26 height 4
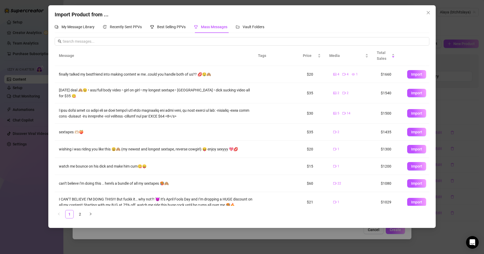
scroll to position [41, 0]
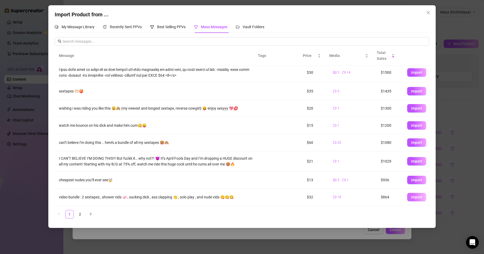
click at [411, 198] on span "Import" at bounding box center [416, 197] width 11 height 4
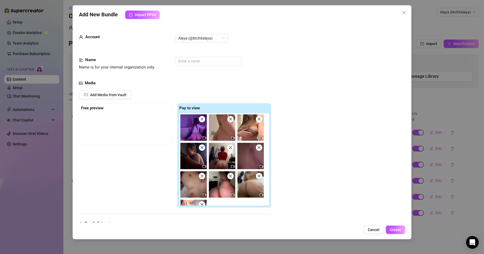
scroll to position [22, 0]
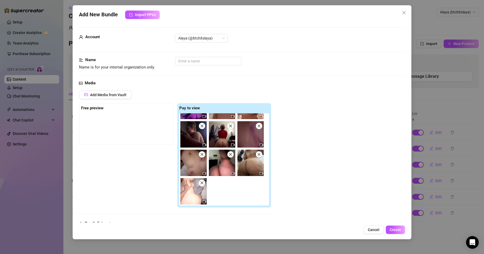
click at [232, 155] on span at bounding box center [230, 154] width 6 height 6
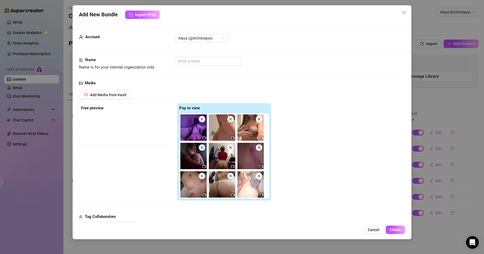
click at [262, 178] on img at bounding box center [250, 184] width 26 height 26
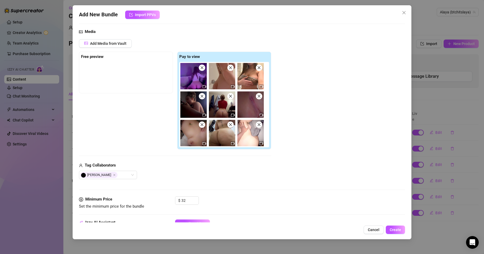
scroll to position [52, 0]
click at [259, 126] on icon "close" at bounding box center [259, 125] width 4 height 4
drag, startPoint x: 190, startPoint y: 199, endPoint x: 160, endPoint y: 199, distance: 30.1
click at [160, 199] on div "Minimum Price Set the minimum price for the bundle $ 32" at bounding box center [242, 202] width 326 height 13
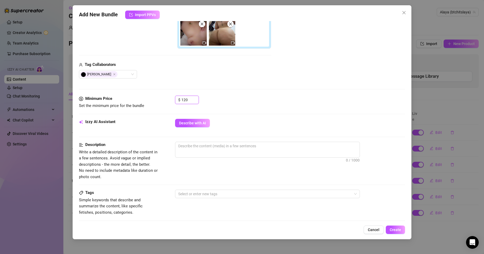
scroll to position [168, 0]
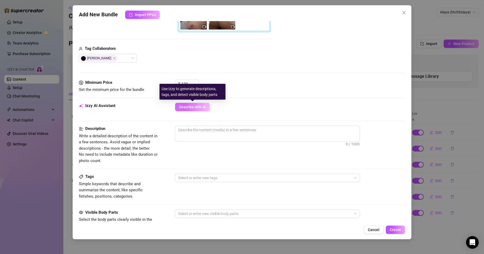
click at [203, 106] on span "Describe with AI" at bounding box center [192, 107] width 27 height 4
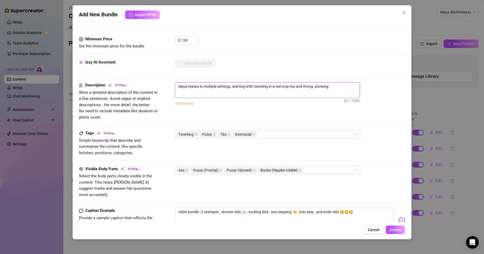
scroll to position [211, 0]
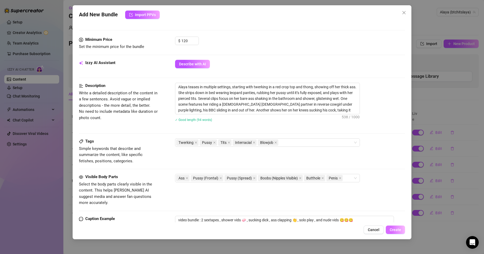
click at [397, 232] on span "Create" at bounding box center [394, 230] width 11 height 4
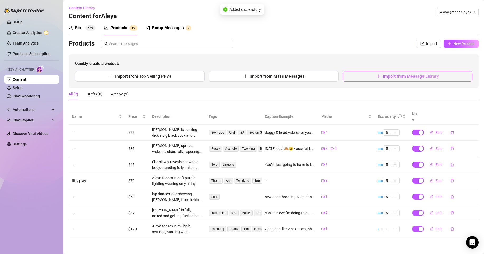
click at [372, 74] on button "Import from Message Library" at bounding box center [407, 76] width 130 height 11
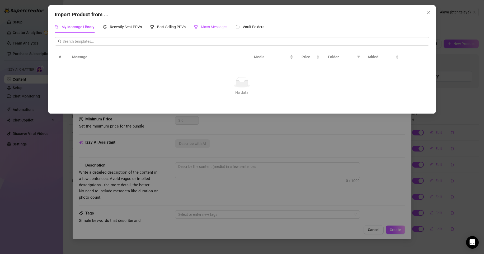
click at [221, 28] on span "Mass Messages" at bounding box center [214, 27] width 26 height 4
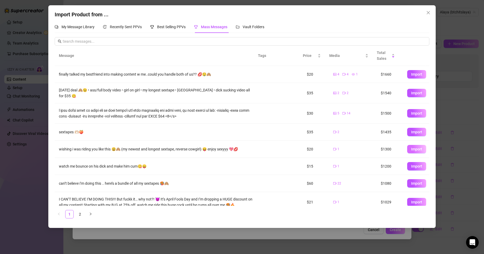
click at [411, 149] on span "Import" at bounding box center [416, 149] width 11 height 4
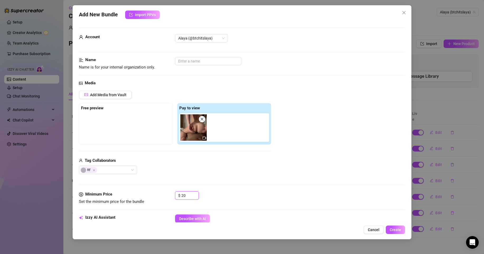
drag, startPoint x: 187, startPoint y: 194, endPoint x: 161, endPoint y: 195, distance: 25.9
click at [162, 194] on div "Minimum Price Set the minimum price for the bundle $ 20" at bounding box center [242, 198] width 326 height 13
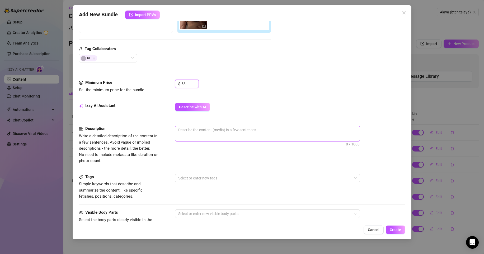
scroll to position [116, 0]
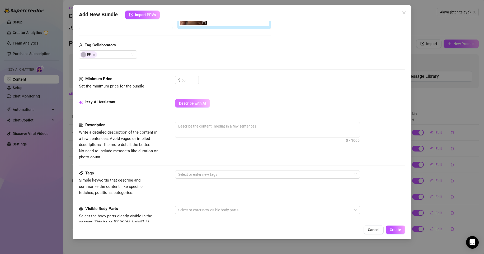
click at [207, 101] on button "Describe with AI" at bounding box center [192, 103] width 35 height 8
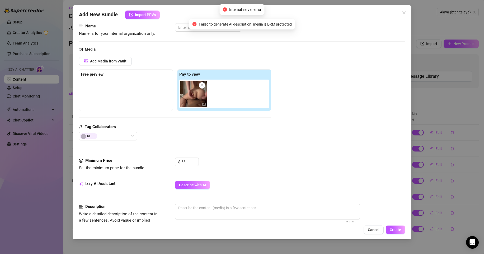
scroll to position [23, 0]
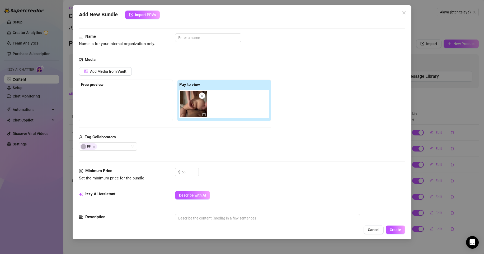
click at [201, 94] on span at bounding box center [202, 96] width 6 height 6
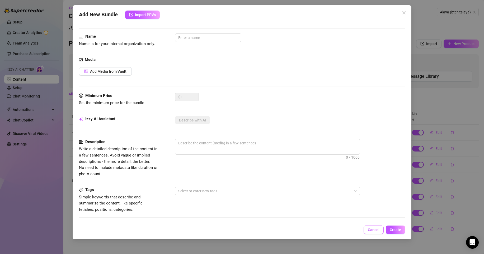
click at [376, 230] on span "Cancel" at bounding box center [373, 230] width 12 height 4
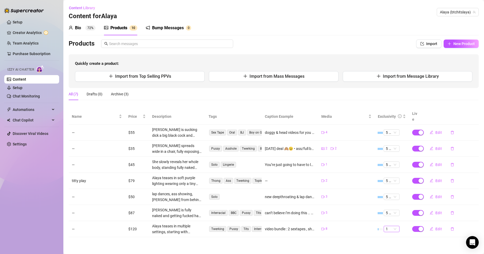
click at [389, 226] on span "1" at bounding box center [391, 229] width 12 height 6
click at [391, 213] on div "5 🔥" at bounding box center [391, 214] width 7 height 6
click at [394, 226] on span "1" at bounding box center [391, 229] width 12 height 6
click at [391, 216] on div "5 🔥" at bounding box center [391, 214] width 7 height 6
click at [437, 227] on span "Edit" at bounding box center [438, 229] width 7 height 4
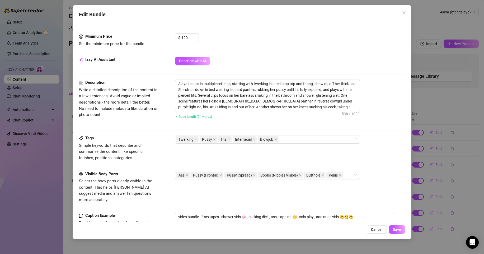
scroll to position [305, 0]
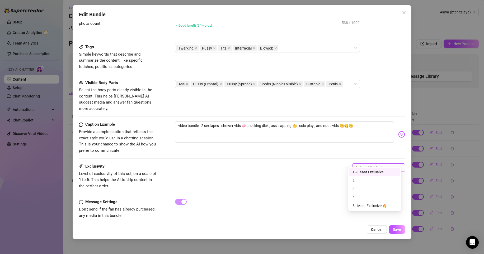
click at [376, 164] on span "1 - Least Exclusive" at bounding box center [378, 168] width 46 height 8
click at [368, 207] on div "5 - Most Exclusive 🔥" at bounding box center [374, 206] width 44 height 6
click at [398, 228] on span "Save" at bounding box center [397, 230] width 8 height 4
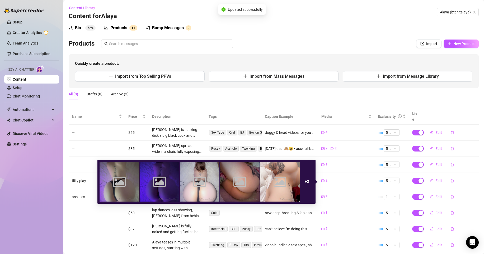
scroll to position [9, 0]
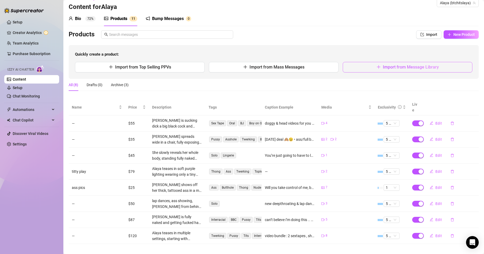
click at [394, 68] on span "Import from Message Library" at bounding box center [411, 67] width 56 height 5
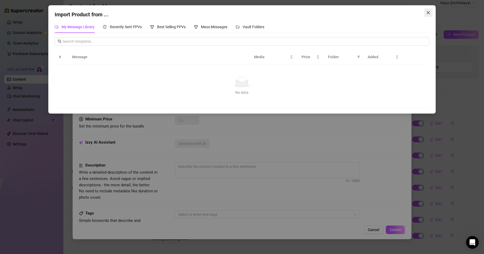
click at [427, 12] on icon "close" at bounding box center [428, 13] width 4 height 4
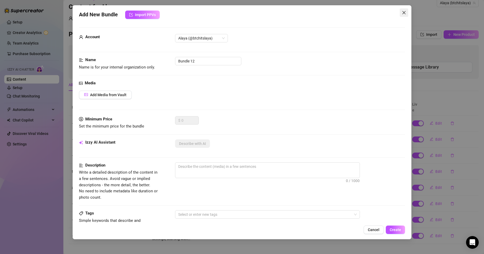
click at [406, 13] on span "Close" at bounding box center [403, 13] width 8 height 4
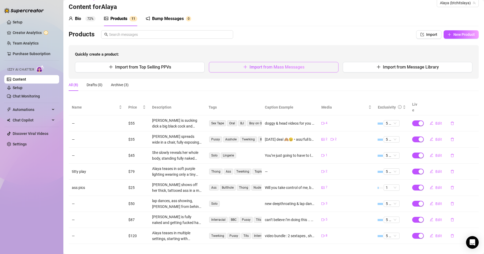
click at [300, 67] on span "Import from Mass Messages" at bounding box center [276, 67] width 55 height 5
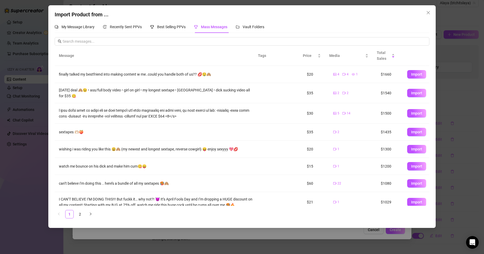
scroll to position [41, 0]
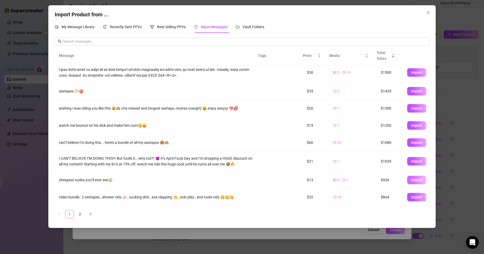
click at [411, 179] on span "Import" at bounding box center [416, 180] width 11 height 4
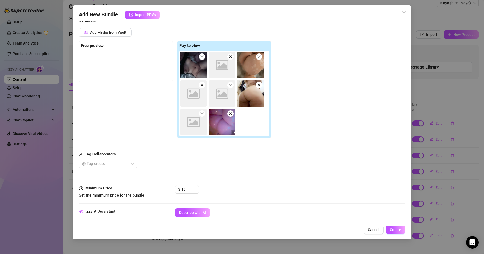
scroll to position [188, 0]
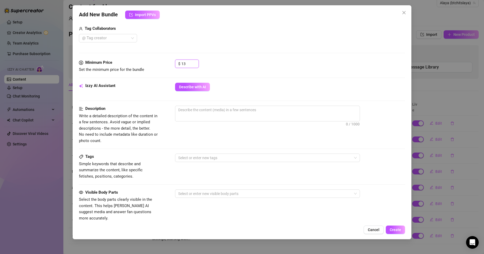
drag, startPoint x: 185, startPoint y: 64, endPoint x: 160, endPoint y: 64, distance: 24.5
click at [160, 64] on div "Minimum Price Set the minimum price for the bundle $ 13" at bounding box center [242, 66] width 326 height 13
click at [206, 93] on div "Izzy AI Assistant Describe with AI" at bounding box center [242, 89] width 326 height 13
click at [206, 81] on div "Minimum Price Set the minimum price for the bundle $ 25" at bounding box center [242, 71] width 326 height 23
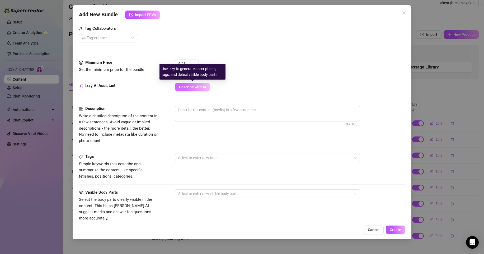
click at [204, 88] on span "Describe with AI" at bounding box center [192, 87] width 27 height 4
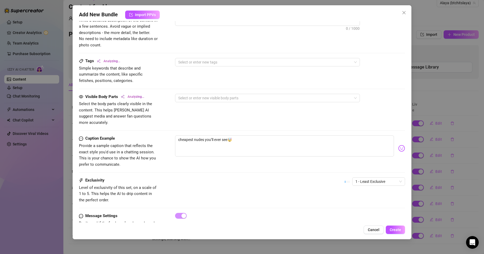
scroll to position [287, 0]
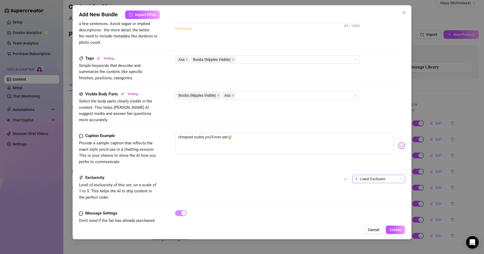
click at [386, 175] on span "1 - Least Exclusive" at bounding box center [378, 179] width 46 height 8
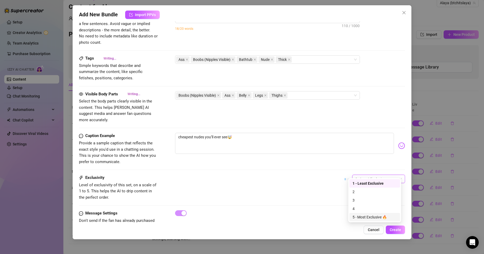
click at [368, 216] on div "5 - Most Exclusive 🔥" at bounding box center [374, 217] width 44 height 6
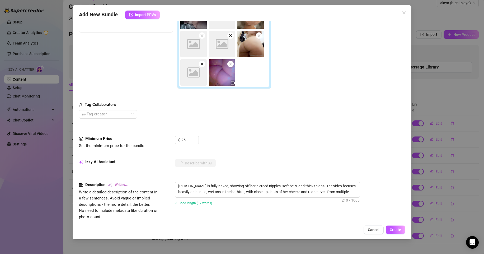
scroll to position [131, 0]
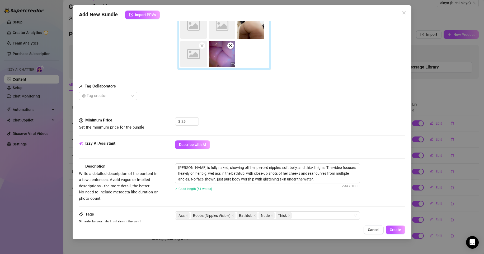
click at [402, 237] on div "Add New Bundle Import PPVs Account [PERSON_NAME] (@btchitslaya) Name Name is fo…" at bounding box center [242, 122] width 338 height 234
click at [399, 231] on span "Create" at bounding box center [394, 230] width 11 height 4
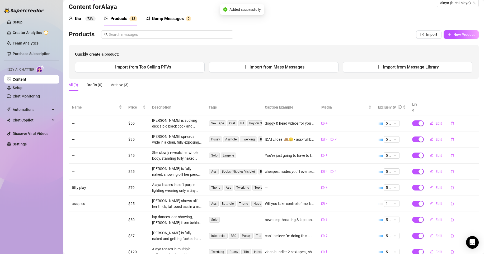
scroll to position [25, 0]
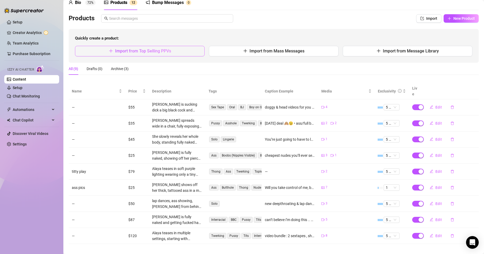
click at [189, 50] on button "Import from Top Selling PPVs" at bounding box center [140, 51] width 130 height 11
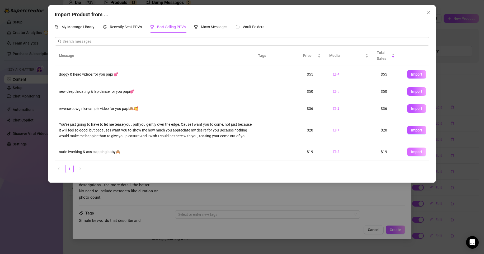
click at [411, 153] on span "Import" at bounding box center [416, 152] width 11 height 4
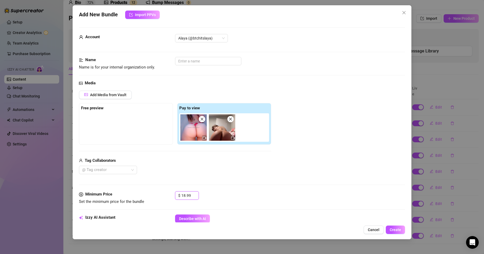
drag, startPoint x: 191, startPoint y: 195, endPoint x: 143, endPoint y: 195, distance: 48.3
click at [143, 195] on div "Minimum Price Set the minimum price for the bundle $ 18.99" at bounding box center [242, 198] width 326 height 13
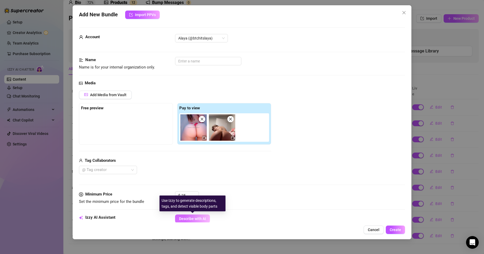
click at [207, 220] on button "Describe with AI" at bounding box center [192, 219] width 35 height 8
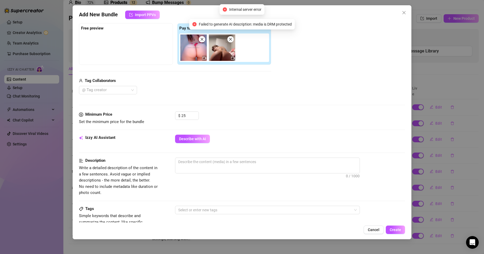
scroll to position [23, 0]
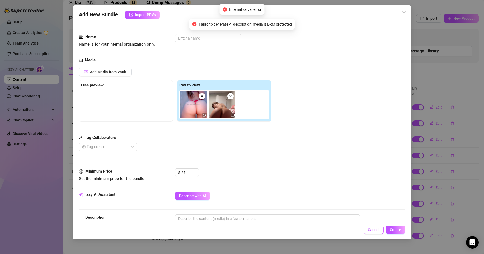
click at [379, 229] on span "Cancel" at bounding box center [373, 230] width 12 height 4
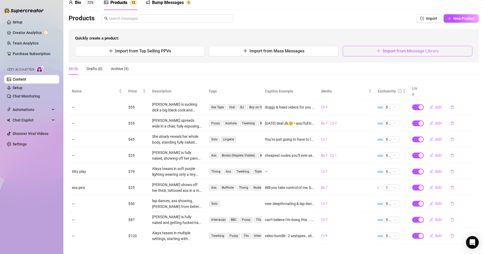
click at [384, 47] on button "Import from Message Library" at bounding box center [407, 51] width 130 height 11
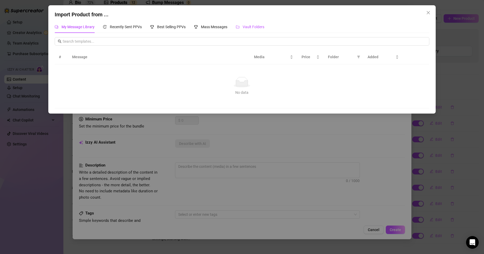
click at [261, 27] on span "Vault Folders" at bounding box center [253, 27] width 22 height 4
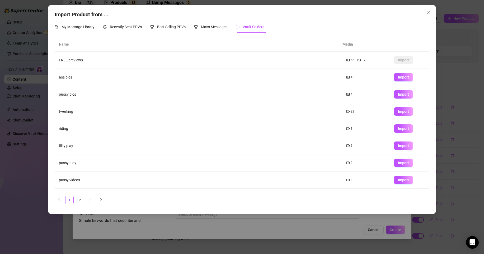
scroll to position [31, 0]
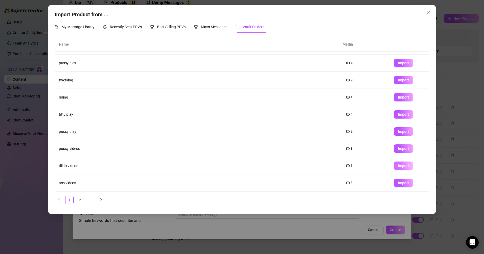
click at [398, 165] on span "Import" at bounding box center [403, 166] width 11 height 4
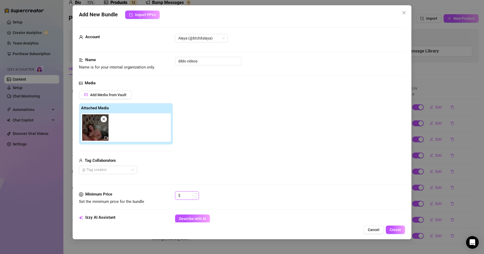
click at [187, 196] on input at bounding box center [189, 196] width 17 height 8
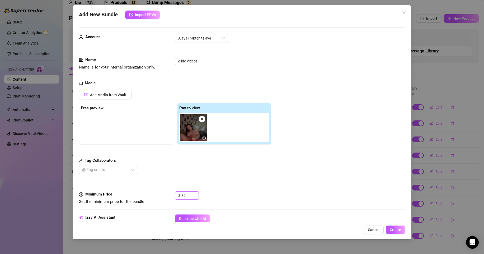
scroll to position [84, 0]
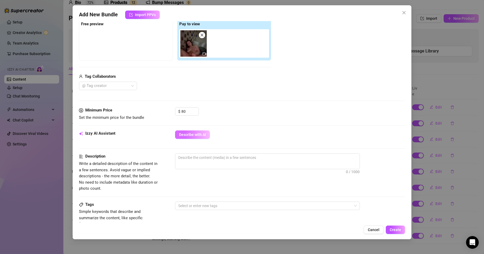
click at [198, 131] on button "Describe with AI" at bounding box center [192, 135] width 35 height 8
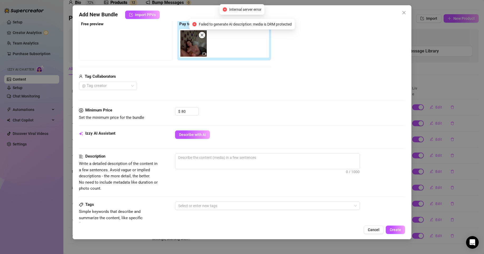
click at [200, 130] on div "Minimum Price Set the minimum price for the bundle $ 80" at bounding box center [242, 118] width 326 height 23
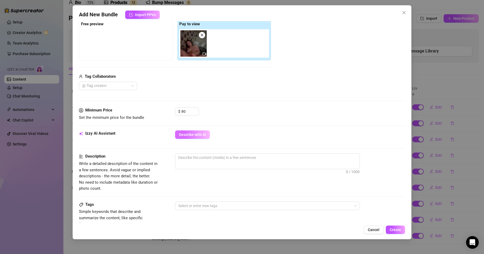
click at [200, 135] on span "Describe with AI" at bounding box center [192, 135] width 27 height 4
click at [232, 159] on textarea at bounding box center [267, 158] width 184 height 8
paste textarea "She teases herself slowly, sliding the dildo with wet anticipation, moaning sof…"
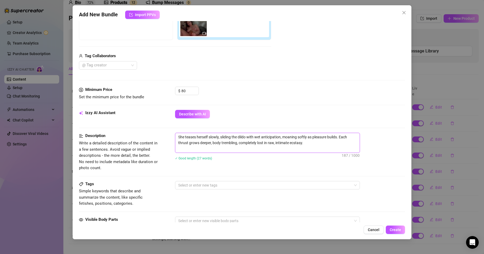
scroll to position [108, 0]
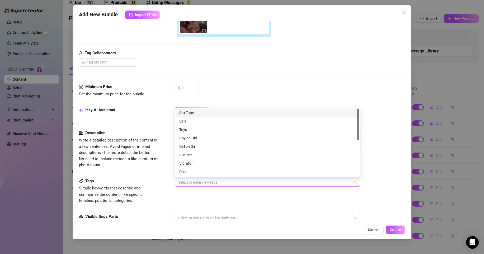
click at [234, 183] on div at bounding box center [264, 182] width 177 height 7
click at [230, 175] on div "Dildo" at bounding box center [267, 172] width 183 height 8
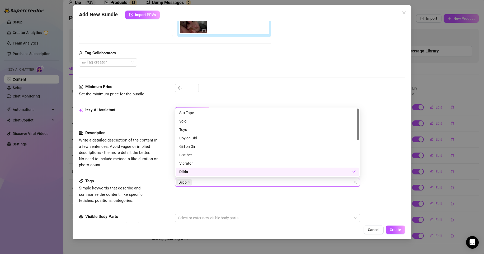
scroll to position [0, 0]
click at [231, 169] on div "Dildo" at bounding box center [265, 172] width 173 height 6
click at [230, 172] on div "Dildo" at bounding box center [267, 172] width 176 height 6
click at [230, 119] on div "Solo" at bounding box center [267, 121] width 176 height 6
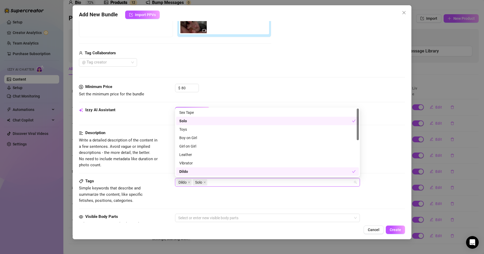
scroll to position [0, 0]
click at [218, 182] on div "Dildo Solo" at bounding box center [264, 182] width 177 height 7
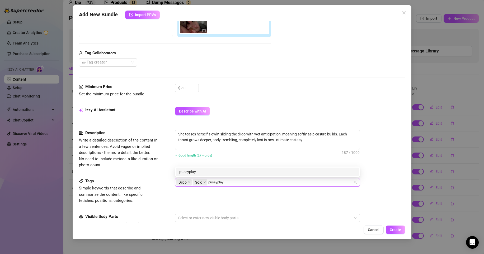
click at [205, 170] on div "pussyplay" at bounding box center [267, 172] width 176 height 6
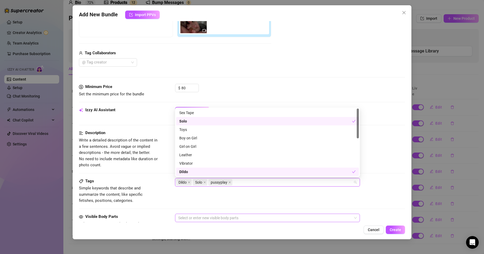
click at [198, 218] on div at bounding box center [264, 217] width 177 height 7
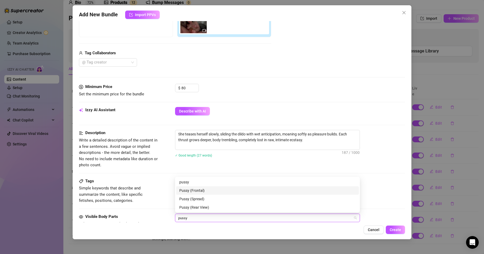
click at [204, 193] on div "Pussy (Frontal)" at bounding box center [267, 191] width 176 height 6
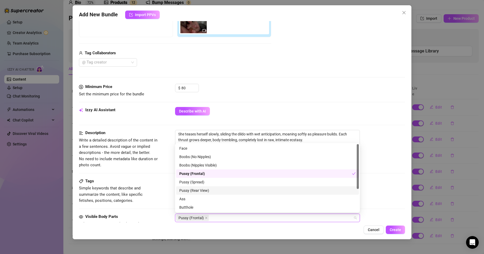
click at [203, 191] on div "Pussy (Rear View)" at bounding box center [267, 191] width 176 height 6
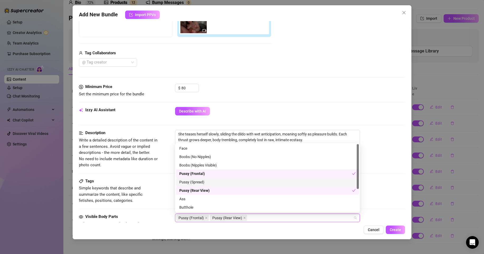
click at [205, 181] on div "Pussy (Spread)" at bounding box center [267, 182] width 176 height 6
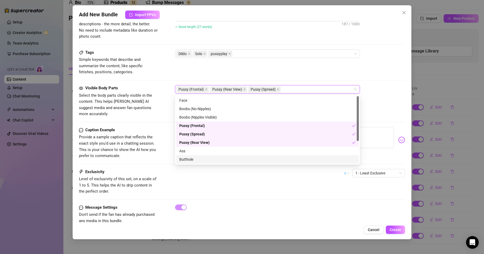
scroll to position [242, 0]
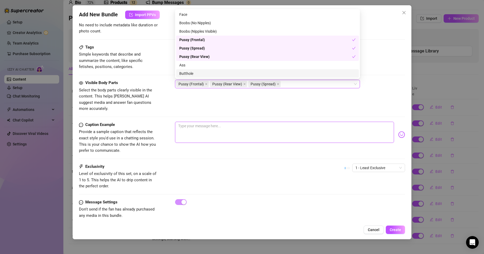
click at [295, 128] on textarea at bounding box center [284, 132] width 219 height 21
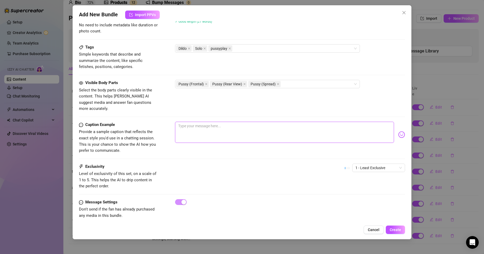
click at [221, 126] on textarea at bounding box center [284, 132] width 219 height 21
paste textarea "My pussy throbs just thinking of you sliding in 💦👅"
click at [377, 164] on span "1 - Least Exclusive" at bounding box center [378, 168] width 46 height 8
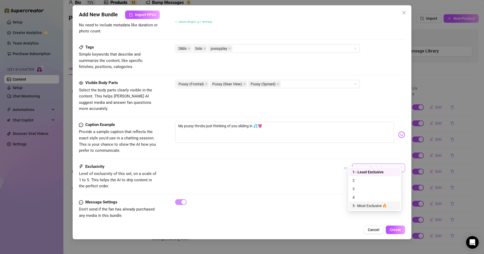
click at [362, 206] on div "5 - Most Exclusive 🔥" at bounding box center [374, 206] width 44 height 6
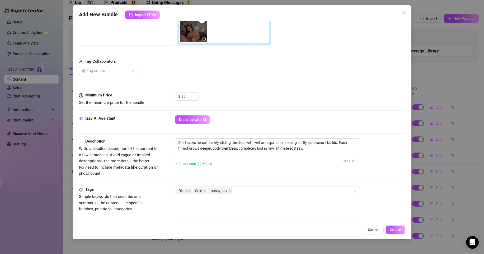
scroll to position [109, 0]
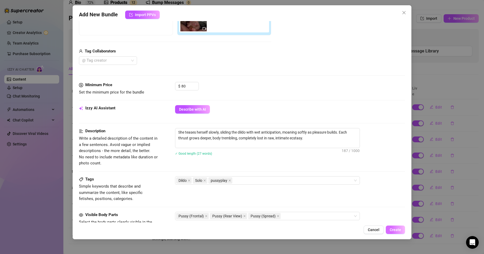
click at [392, 233] on button "Create" at bounding box center [394, 230] width 19 height 8
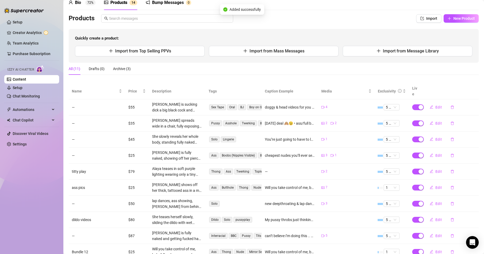
scroll to position [56, 0]
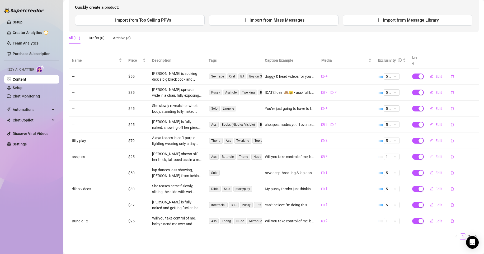
click at [436, 155] on span "Edit" at bounding box center [438, 157] width 7 height 4
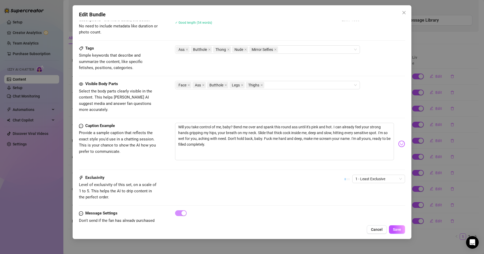
scroll to position [308, 0]
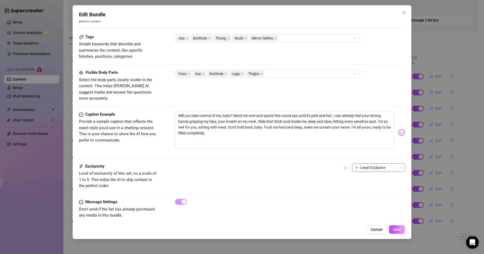
click at [355, 164] on span "1 - Least Exclusive" at bounding box center [378, 168] width 46 height 8
click at [360, 209] on div "5 - Most Exclusive 🔥" at bounding box center [374, 206] width 51 height 8
click at [399, 235] on div "Edit Bundle Account Alaya (@btchitslaya) Name Name is for your internal organiz…" at bounding box center [242, 122] width 338 height 234
click at [398, 231] on span "Save" at bounding box center [397, 230] width 8 height 4
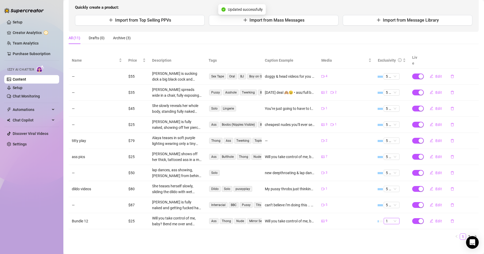
click at [392, 218] on span "1" at bounding box center [391, 221] width 12 height 6
click at [387, 205] on div "5 🔥" at bounding box center [387, 206] width 7 height 6
click at [388, 218] on span "1" at bounding box center [391, 221] width 12 height 6
click at [435, 219] on span "Edit" at bounding box center [438, 221] width 7 height 4
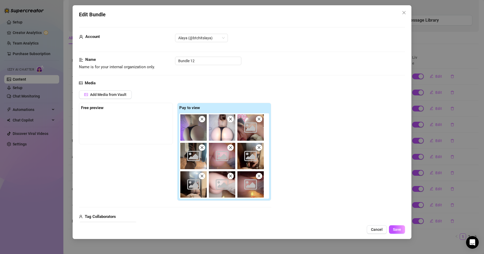
scroll to position [321, 0]
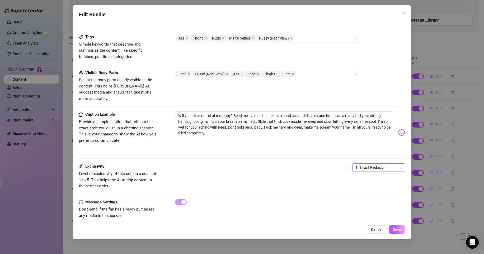
click at [382, 164] on span "1 - Least Exclusive" at bounding box center [378, 168] width 46 height 8
click at [365, 204] on div "5 - Most Exclusive 🔥" at bounding box center [374, 206] width 44 height 6
click at [395, 227] on button "Save" at bounding box center [397, 230] width 16 height 8
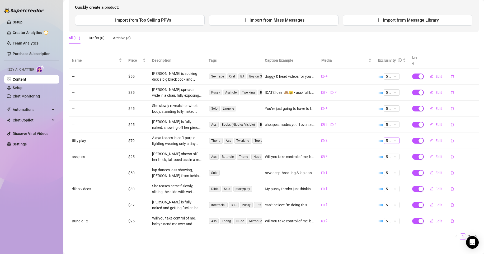
click at [385, 138] on span "5 🔥" at bounding box center [391, 141] width 12 height 6
click at [388, 153] on div "2" at bounding box center [387, 153] width 7 height 6
click at [391, 138] on span "5 🔥" at bounding box center [391, 141] width 12 height 6
click at [387, 159] on div "3" at bounding box center [387, 162] width 7 height 6
click at [435, 139] on span "Edit" at bounding box center [438, 141] width 7 height 4
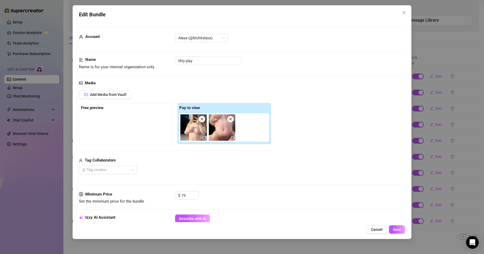
scroll to position [242, 0]
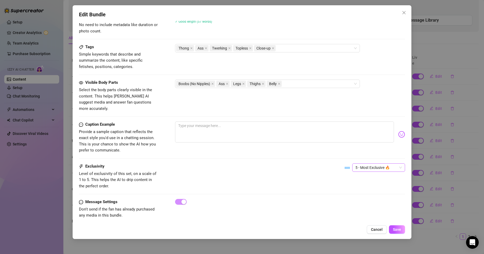
click at [356, 164] on span "5 - Most Exclusive 🔥" at bounding box center [378, 168] width 46 height 8
click at [357, 188] on div "3" at bounding box center [374, 189] width 44 height 6
click at [394, 231] on span "Save" at bounding box center [397, 230] width 8 height 4
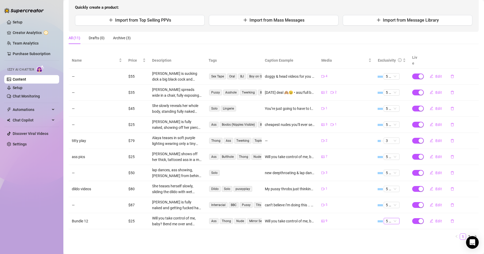
click at [390, 218] on span "5 🔥" at bounding box center [391, 221] width 12 height 6
click at [426, 234] on ul "1 2" at bounding box center [274, 237] width 410 height 6
click at [435, 219] on span "Edit" at bounding box center [438, 221] width 7 height 4
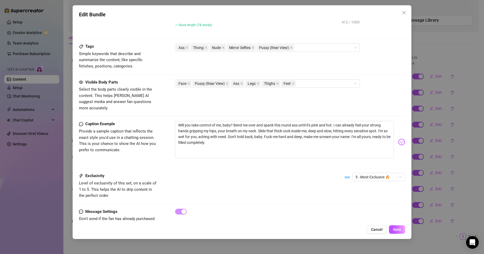
scroll to position [321, 0]
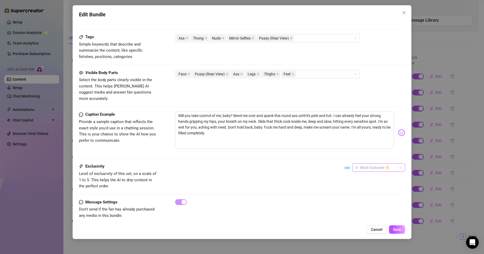
click at [371, 164] on span "5 - Most Exclusive 🔥" at bounding box center [378, 168] width 46 height 8
click at [357, 190] on div "3" at bounding box center [374, 189] width 44 height 6
click at [393, 230] on span "Save" at bounding box center [397, 230] width 8 height 4
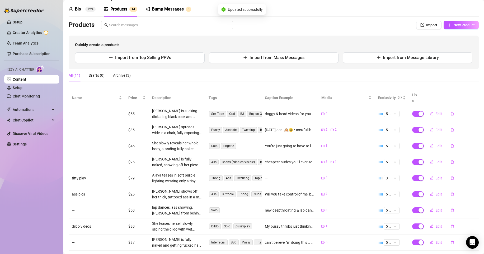
scroll to position [0, 0]
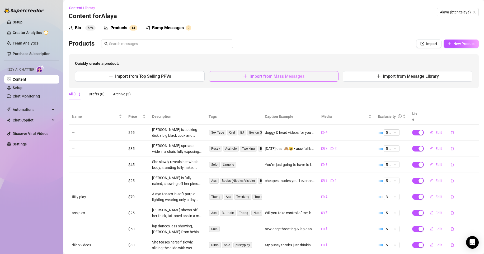
click at [279, 79] on span "Import from Mass Messages" at bounding box center [276, 76] width 55 height 5
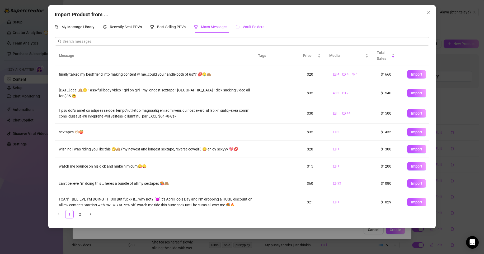
click at [251, 28] on span "Vault Folders" at bounding box center [253, 27] width 22 height 4
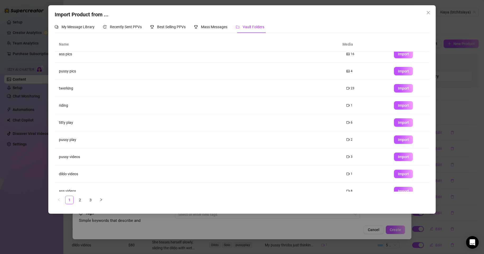
scroll to position [23, 0]
click at [394, 108] on button "Import" at bounding box center [403, 106] width 19 height 8
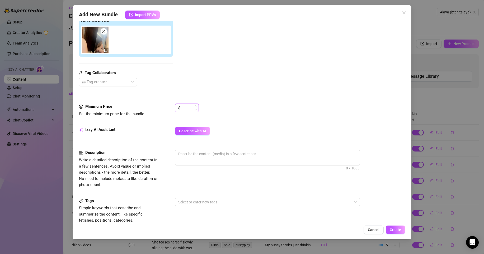
scroll to position [88, 0]
click at [190, 108] on input at bounding box center [189, 108] width 17 height 8
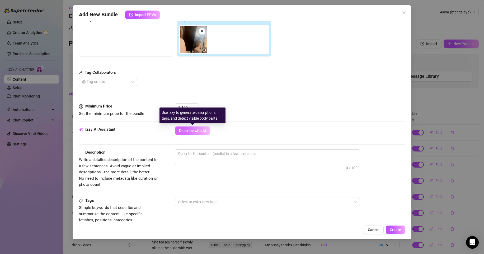
click at [186, 132] on span "Describe with AI" at bounding box center [192, 131] width 27 height 4
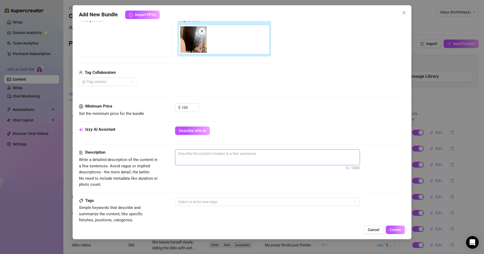
click at [208, 154] on textarea at bounding box center [267, 154] width 184 height 8
paste textarea "ChatGPT said: She straddles the dildo, lowering herself slowly as her body arch…"
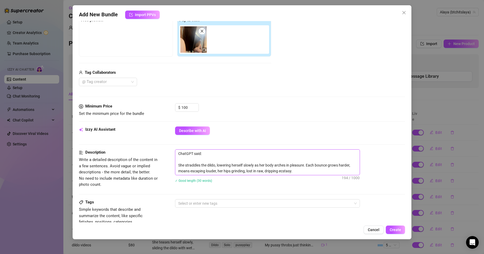
scroll to position [0, 0]
click at [209, 203] on div at bounding box center [264, 203] width 177 height 7
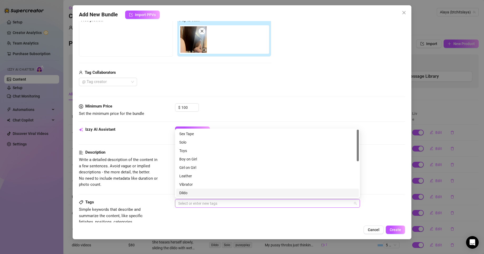
click at [199, 195] on div "Dildo" at bounding box center [267, 193] width 176 height 6
click at [247, 103] on div "Media Add Media from Vault Free preview Pay to view Tag Collaborators @ Tag cre…" at bounding box center [242, 47] width 326 height 111
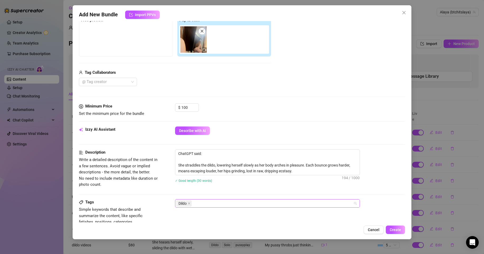
click at [202, 203] on div "Dildo" at bounding box center [264, 203] width 177 height 7
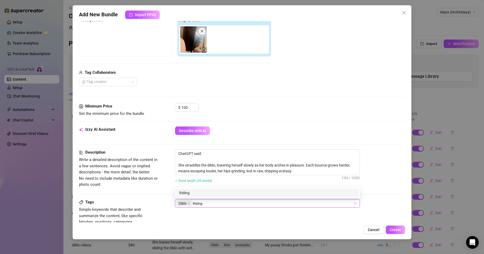
click at [200, 189] on div "Riding" at bounding box center [267, 193] width 183 height 8
click at [212, 194] on div "Cowgirl" at bounding box center [267, 193] width 176 height 6
click at [226, 194] on div "PussyPlay" at bounding box center [267, 193] width 176 height 6
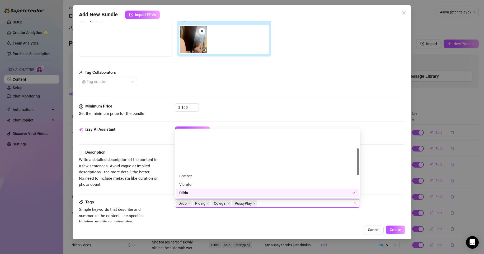
scroll to position [49, 0]
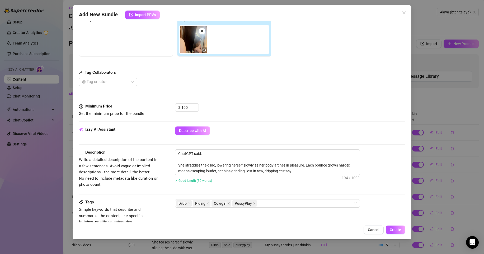
click at [223, 221] on div "Tags Simple keywords that describe and summarize the content, like specific fet…" at bounding box center [242, 212] width 326 height 26
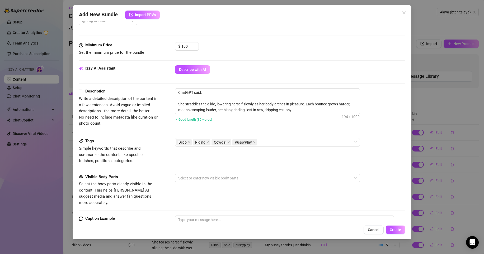
scroll to position [154, 0]
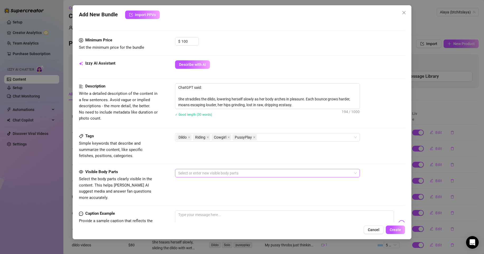
click at [227, 176] on div at bounding box center [264, 173] width 177 height 7
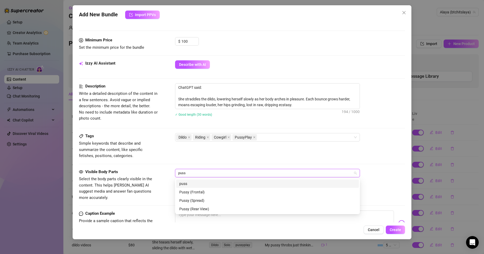
click at [214, 192] on div "Pussy (Frontal)" at bounding box center [267, 192] width 176 height 6
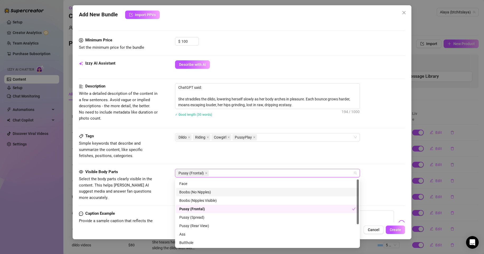
click at [208, 192] on div "Boobs (No Nipples)" at bounding box center [267, 192] width 176 height 6
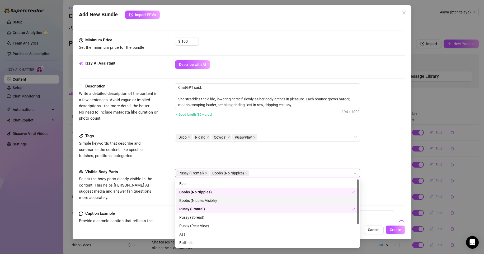
click at [203, 200] on div "Boobs (Nipples Visible)" at bounding box center [267, 201] width 176 height 6
click at [206, 193] on div "Boobs (No Nipples)" at bounding box center [265, 192] width 173 height 6
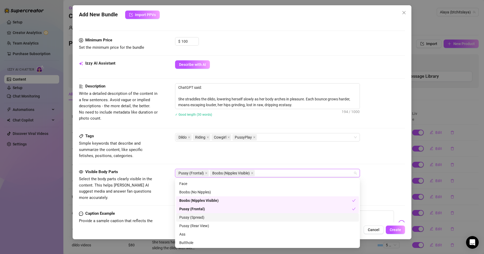
click at [201, 217] on div "Pussy (Spread)" at bounding box center [267, 218] width 176 height 6
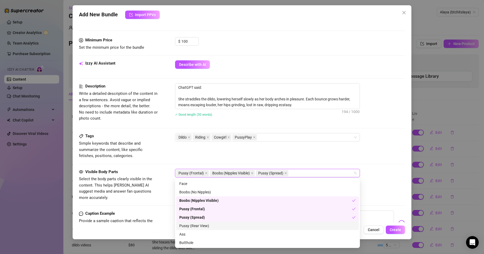
click at [199, 226] on div "Pussy (Rear View)" at bounding box center [267, 226] width 176 height 6
click at [197, 236] on div "Ass" at bounding box center [267, 235] width 176 height 6
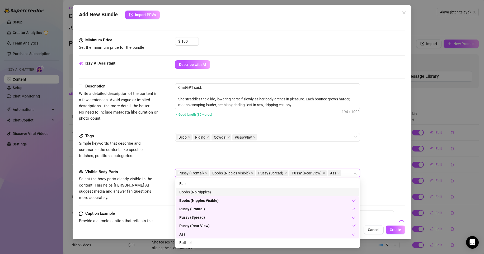
click at [306, 158] on div "Tags Simple keywords that describe and summarize the content, like specific fet…" at bounding box center [242, 146] width 326 height 26
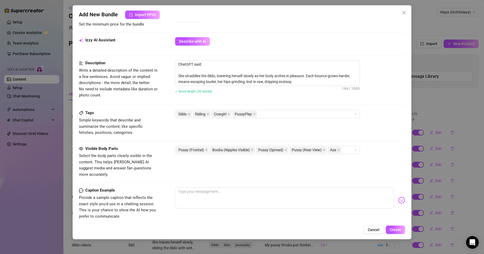
scroll to position [186, 0]
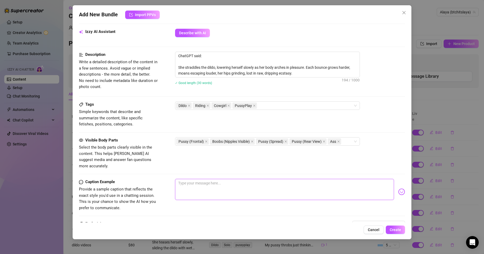
click at [233, 179] on textarea at bounding box center [284, 189] width 219 height 21
paste textarea "Bouncin’ on this thick toy like it’s your cock 🍆💦 …watch me drip n take every i…"
click at [381, 221] on span "1 - Least Exclusive" at bounding box center [378, 225] width 46 height 8
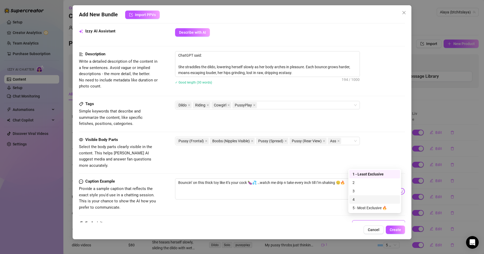
click at [369, 199] on div "4" at bounding box center [374, 200] width 44 height 6
click at [395, 230] on span "Create" at bounding box center [394, 230] width 11 height 4
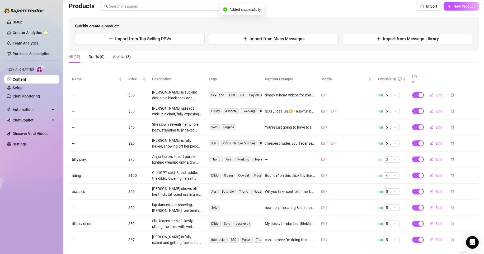
scroll to position [38, 0]
click at [435, 173] on span "Edit" at bounding box center [438, 175] width 7 height 4
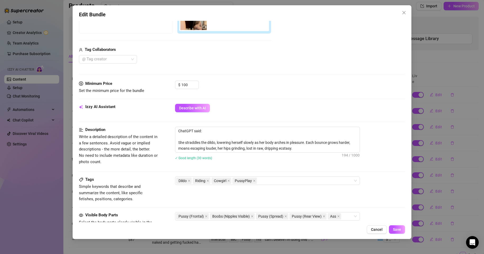
scroll to position [117, 0]
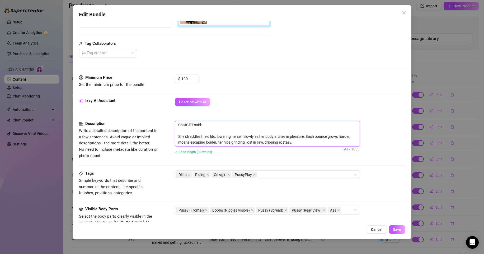
drag, startPoint x: 201, startPoint y: 130, endPoint x: 148, endPoint y: 129, distance: 53.0
click at [148, 129] on div "Description Write a detailed description of the content in a few sentences. Avo…" at bounding box center [242, 141] width 326 height 40
drag, startPoint x: 182, startPoint y: 131, endPoint x: 158, endPoint y: 109, distance: 32.5
click at [158, 109] on form "Account Alaya (@btchitslaya) Name Name is for your internal organization only. …" at bounding box center [242, 132] width 326 height 445
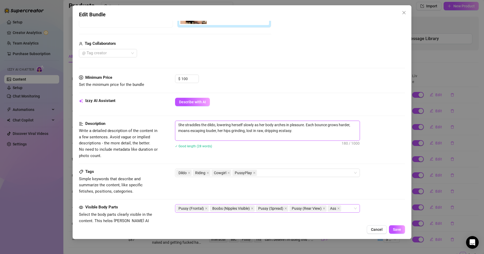
scroll to position [242, 0]
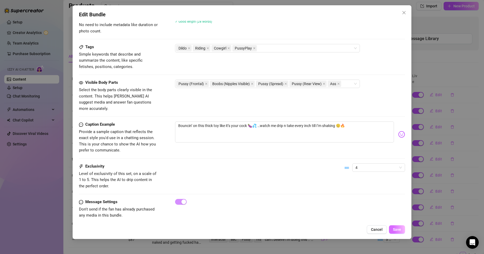
click at [394, 228] on span "Save" at bounding box center [397, 230] width 8 height 4
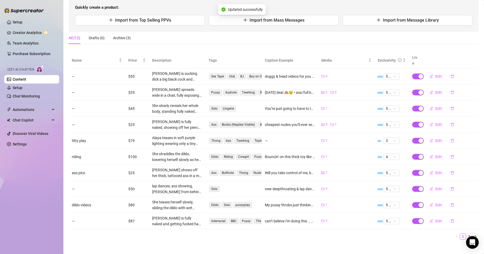
scroll to position [56, 0]
click at [466, 235] on link "2" at bounding box center [469, 238] width 6 height 6
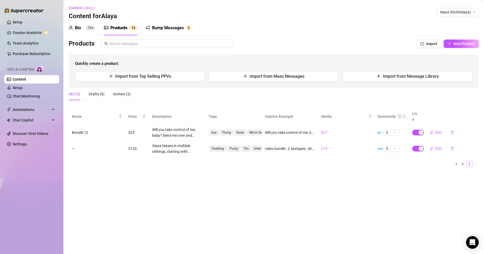
scroll to position [0, 0]
click at [462, 161] on link "1" at bounding box center [463, 164] width 6 height 6
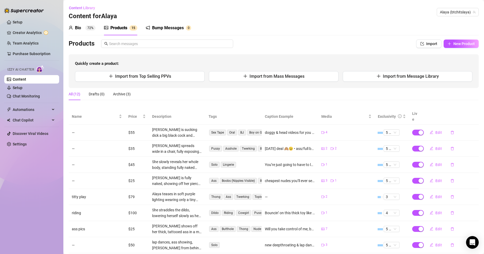
click at [163, 28] on div "Bump Messages" at bounding box center [168, 28] width 32 height 6
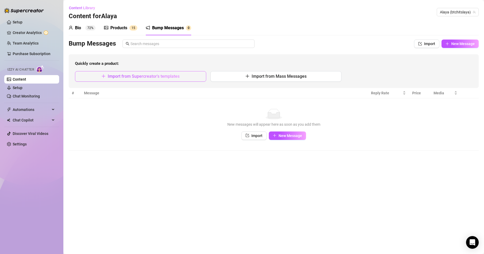
click at [194, 78] on button "Import from Supercreator's templates" at bounding box center [140, 76] width 131 height 11
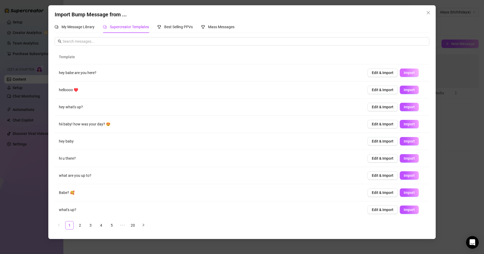
click at [411, 74] on button "Import" at bounding box center [408, 73] width 19 height 8
click at [405, 88] on span "Import" at bounding box center [408, 90] width 11 height 4
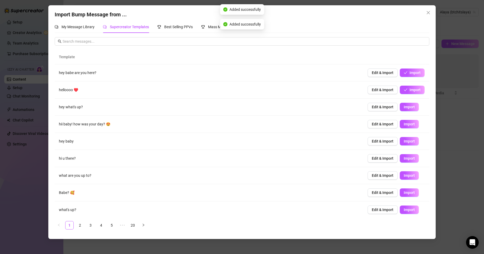
click at [405, 101] on td "Edit & Import Import" at bounding box center [396, 107] width 66 height 17
click at [407, 107] on span "Import" at bounding box center [408, 107] width 11 height 4
click at [407, 126] on span "Import" at bounding box center [408, 124] width 11 height 4
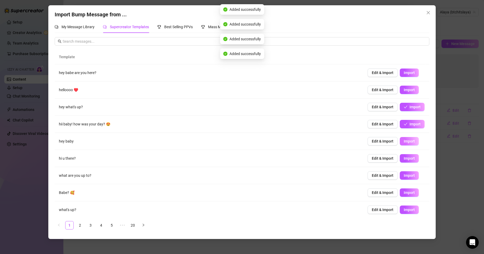
click at [407, 139] on span "Import" at bounding box center [408, 141] width 11 height 4
click at [405, 158] on span "Import" at bounding box center [408, 158] width 11 height 4
click at [404, 176] on span "Import" at bounding box center [408, 176] width 11 height 4
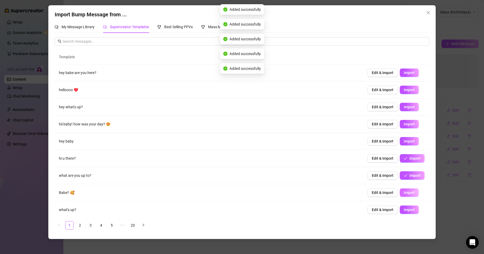
click at [404, 190] on button "Import" at bounding box center [408, 193] width 19 height 8
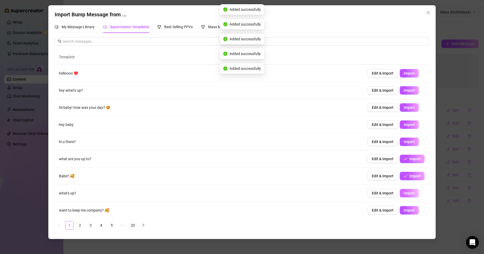
scroll to position [17, 0]
click at [404, 193] on span "Import" at bounding box center [408, 193] width 11 height 4
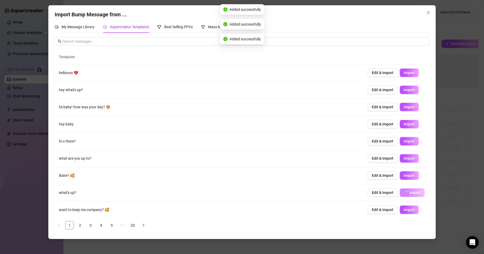
click at [404, 205] on td "Edit & Import Import" at bounding box center [396, 210] width 66 height 17
click at [405, 210] on span "Import" at bounding box center [408, 210] width 11 height 4
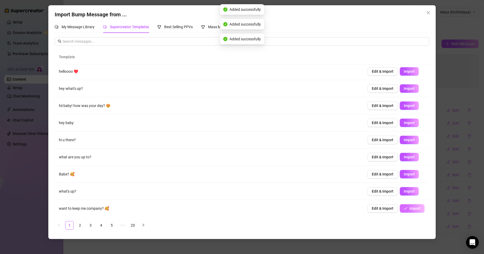
scroll to position [19, 0]
click at [80, 224] on link "2" at bounding box center [80, 226] width 8 height 8
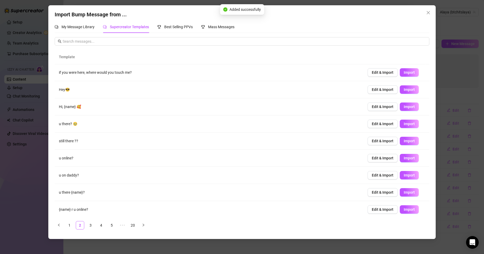
scroll to position [0, 0]
click at [411, 75] on button "Import" at bounding box center [408, 73] width 19 height 8
click at [405, 90] on span "Import" at bounding box center [408, 90] width 11 height 4
click at [403, 108] on span "Import" at bounding box center [408, 107] width 11 height 4
click at [403, 124] on span "Import" at bounding box center [408, 124] width 11 height 4
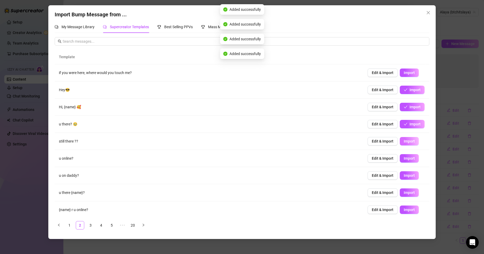
click at [403, 142] on span "Import" at bounding box center [408, 141] width 11 height 4
click at [403, 164] on td "Edit & Import Import" at bounding box center [396, 158] width 66 height 17
click at [406, 159] on span "Import" at bounding box center [408, 158] width 11 height 4
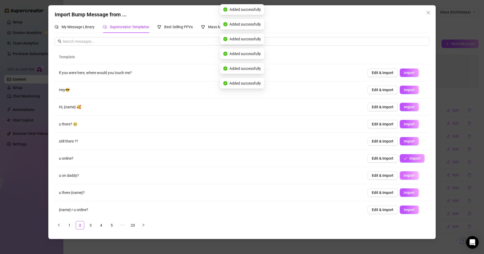
click at [403, 176] on span "Import" at bounding box center [408, 176] width 11 height 4
click at [403, 194] on span "Import" at bounding box center [408, 193] width 11 height 4
click at [403, 208] on span "Import" at bounding box center [408, 210] width 11 height 4
click at [133, 226] on link "20" at bounding box center [133, 226] width 8 height 8
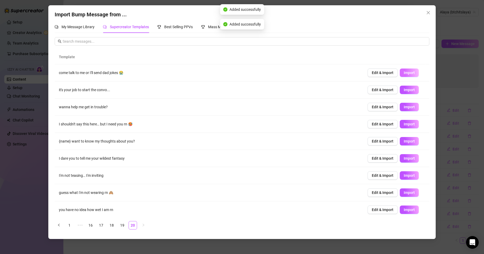
click at [406, 73] on span "Import" at bounding box center [408, 73] width 11 height 4
click at [404, 92] on span "Import" at bounding box center [408, 90] width 11 height 4
click at [408, 108] on span "Import" at bounding box center [408, 107] width 11 height 4
click at [406, 139] on button "Import" at bounding box center [408, 141] width 19 height 8
click at [407, 128] on button "Import" at bounding box center [408, 124] width 19 height 8
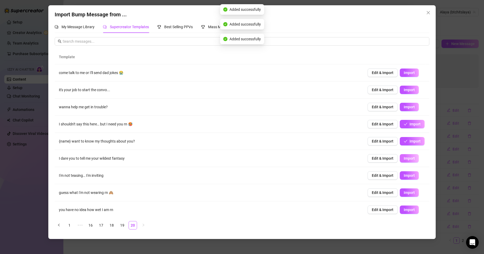
click at [405, 159] on span "Import" at bounding box center [408, 158] width 11 height 4
click at [406, 178] on button "Import" at bounding box center [408, 175] width 19 height 8
click at [404, 194] on span "Import" at bounding box center [408, 193] width 11 height 4
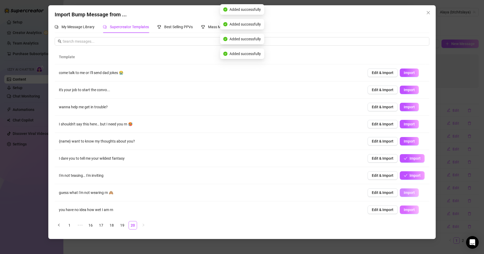
click at [405, 211] on span "Import" at bounding box center [408, 210] width 11 height 4
click at [122, 225] on link "19" at bounding box center [122, 226] width 8 height 8
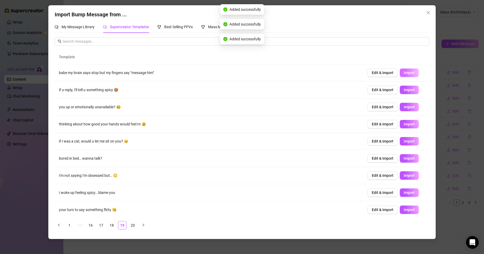
click at [403, 73] on span "Import" at bounding box center [408, 73] width 11 height 4
click at [403, 87] on button "Import" at bounding box center [408, 90] width 19 height 8
click at [407, 107] on span "Import" at bounding box center [408, 107] width 11 height 4
click at [405, 129] on td "Edit & Import Import" at bounding box center [396, 124] width 66 height 17
click at [405, 127] on button "Import" at bounding box center [408, 124] width 19 height 8
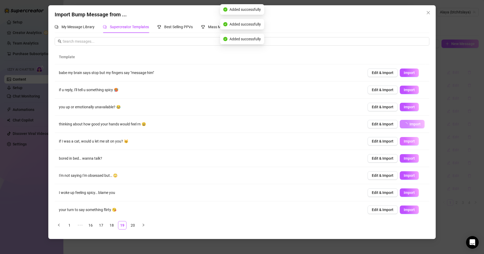
click at [405, 141] on span "Import" at bounding box center [408, 141] width 11 height 4
click at [406, 160] on span "Import" at bounding box center [408, 158] width 11 height 4
click at [406, 171] on td "Edit & Import Import" at bounding box center [396, 175] width 66 height 17
click at [406, 174] on span "Import" at bounding box center [408, 176] width 11 height 4
click at [409, 194] on span "Import" at bounding box center [408, 193] width 11 height 4
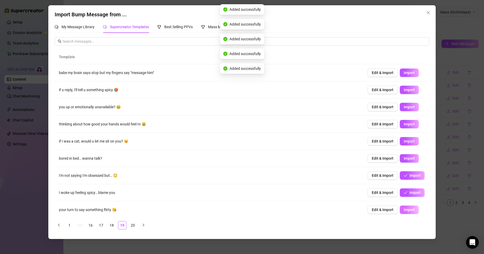
click at [409, 209] on span "Import" at bounding box center [408, 210] width 11 height 4
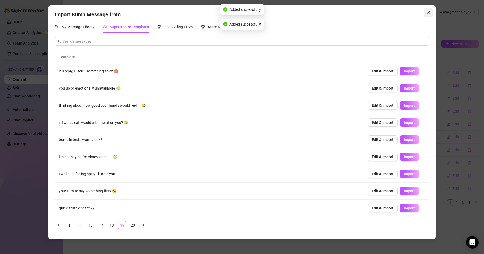
click at [426, 14] on icon "close" at bounding box center [428, 13] width 4 height 4
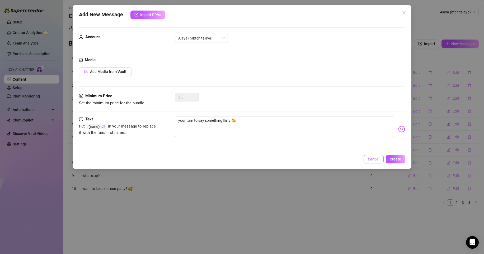
click at [375, 156] on button "Cancel" at bounding box center [373, 159] width 20 height 8
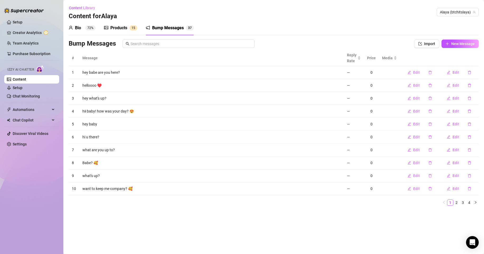
click at [79, 28] on div "Bio" at bounding box center [78, 28] width 6 height 6
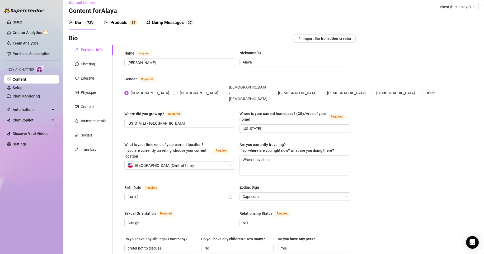
scroll to position [0, 0]
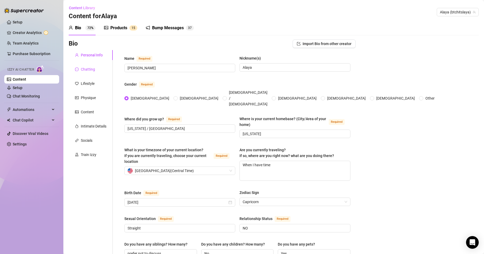
click at [86, 69] on div "Chatting" at bounding box center [88, 69] width 14 height 6
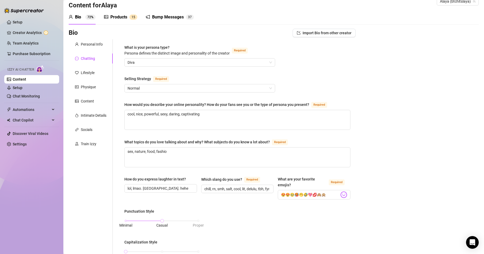
scroll to position [12, 0]
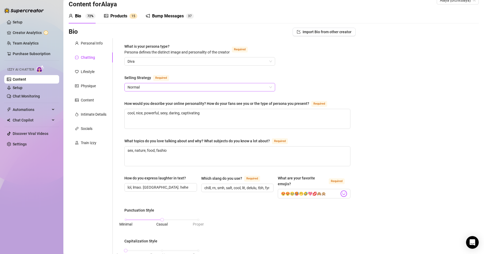
click at [179, 85] on span "Normal" at bounding box center [199, 87] width 144 height 8
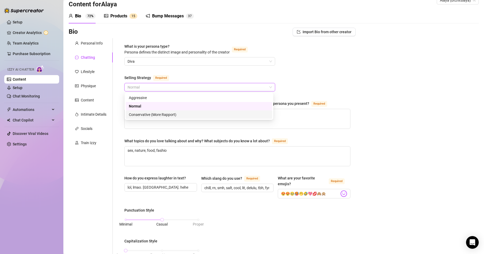
click at [165, 114] on div "Conservative (More Rapport)" at bounding box center [199, 115] width 140 height 6
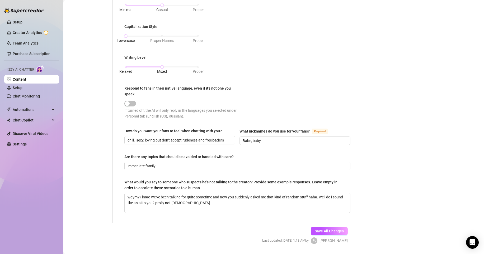
scroll to position [242, 0]
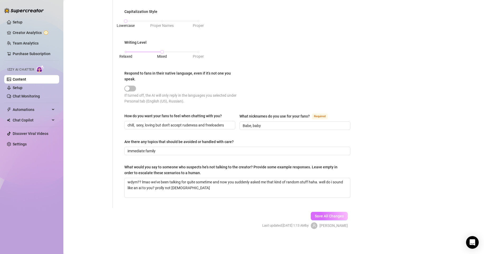
click at [316, 213] on button "Save All Changes" at bounding box center [328, 216] width 37 height 8
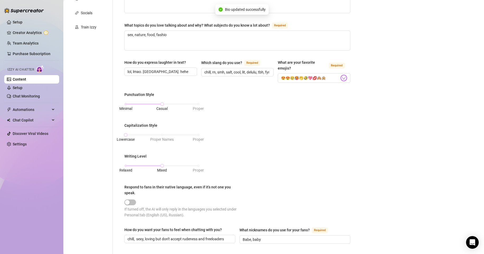
scroll to position [0, 0]
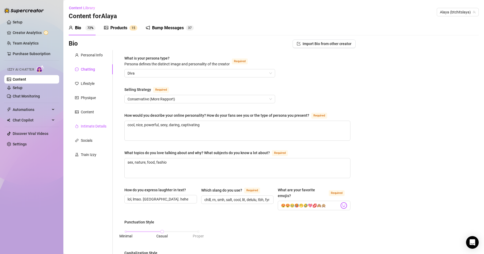
click at [94, 126] on div "Intimate Details" at bounding box center [94, 126] width 26 height 6
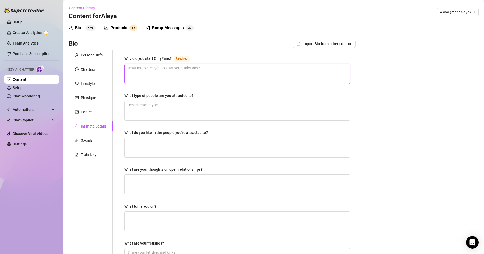
click at [176, 70] on textarea "Why did you start OnlyFans? Required" at bounding box center [237, 74] width 225 height 20
click at [186, 69] on textarea "Why did you start OnlyFans? Required" at bounding box center [237, 74] width 225 height 20
paste textarea "decided to make OnlyFans to take full control of her content, share her most in…"
click at [128, 68] on textarea "decided to make OnlyFans to take full control of her content, share her most in…" at bounding box center [237, 74] width 225 height 20
click at [214, 68] on textarea "I decided to make OnlyFans to take full control of her content, share her most …" at bounding box center [237, 74] width 225 height 20
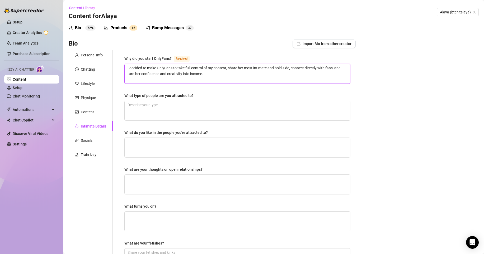
drag, startPoint x: 243, startPoint y: 68, endPoint x: 228, endPoint y: 67, distance: 14.8
click at [228, 67] on textarea "I decided to make OnlyFans to take full control of my content, share her most i…" at bounding box center [237, 74] width 225 height 20
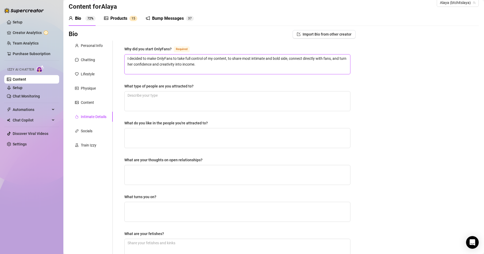
scroll to position [10, 0]
click at [140, 65] on textarea "I decided to make OnlyFans to take full control of my content, to share most in…" at bounding box center [237, 64] width 225 height 20
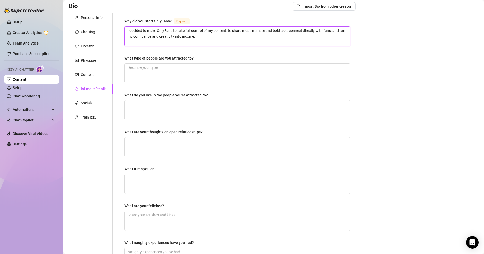
scroll to position [26, 0]
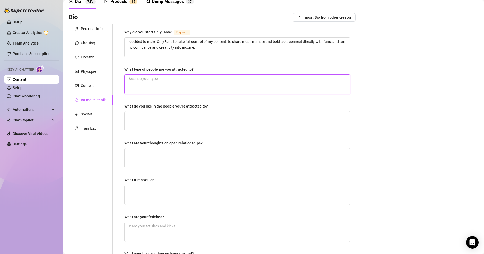
click at [302, 82] on textarea "What type of people are you attracted to?" at bounding box center [237, 85] width 225 height 20
click at [259, 123] on textarea "What do you like in the people you're attracted to?" at bounding box center [237, 122] width 225 height 20
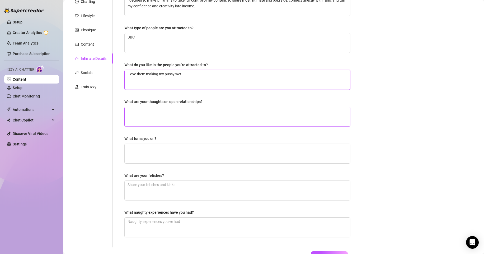
scroll to position [107, 0]
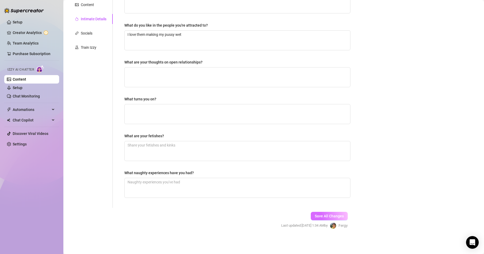
click at [332, 218] on span "Save All Changes" at bounding box center [328, 216] width 29 height 4
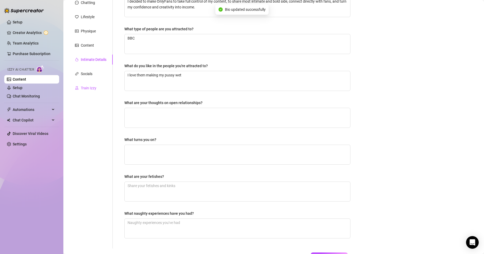
click at [93, 89] on div "Train Izzy" at bounding box center [89, 88] width 16 height 6
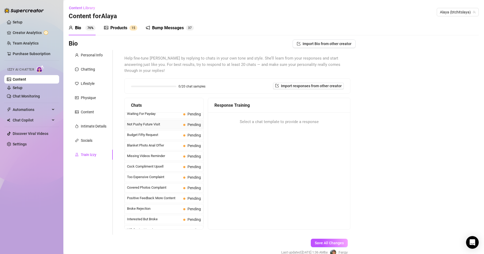
scroll to position [0, 0]
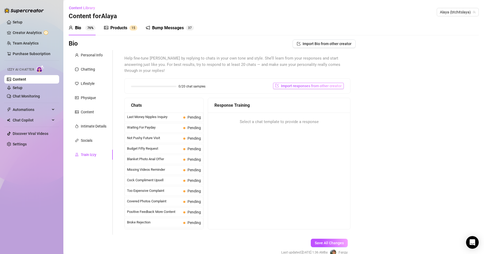
click at [313, 84] on span "Import responses from other creator" at bounding box center [311, 86] width 61 height 4
click at [308, 92] on input "search" at bounding box center [304, 93] width 42 height 8
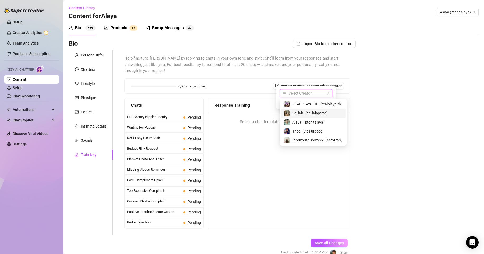
click at [300, 115] on span "Delilah" at bounding box center [297, 113] width 11 height 6
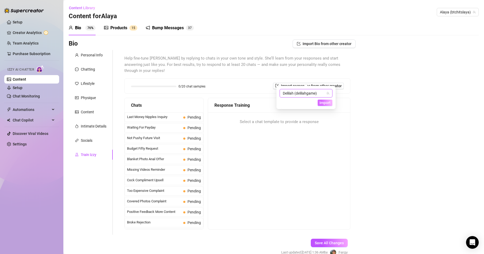
click at [325, 102] on span "Import" at bounding box center [324, 103] width 11 height 4
click at [325, 103] on span "Import" at bounding box center [324, 103] width 11 height 4
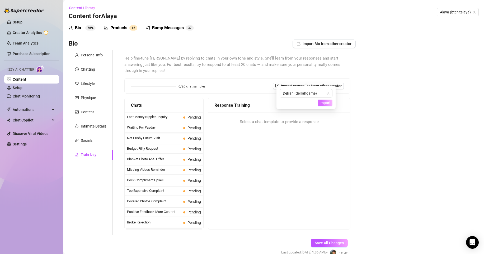
click at [325, 103] on span "Import" at bounding box center [324, 103] width 11 height 4
click at [329, 139] on div "Response Training Select a chat template to provide a response" at bounding box center [279, 164] width 142 height 132
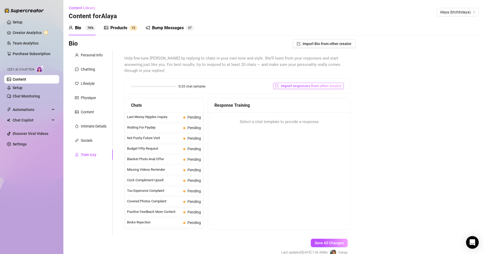
click at [322, 84] on span "Import responses from other creator" at bounding box center [311, 86] width 61 height 4
click at [324, 101] on span "Import" at bounding box center [324, 103] width 11 height 4
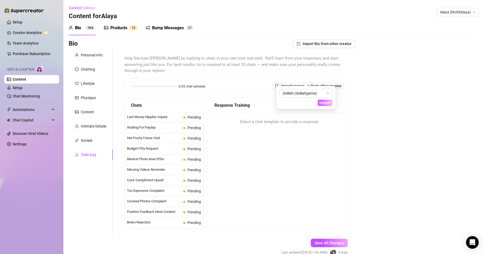
click at [324, 101] on span "Import" at bounding box center [324, 103] width 11 height 4
click at [322, 103] on span "Import" at bounding box center [324, 103] width 11 height 4
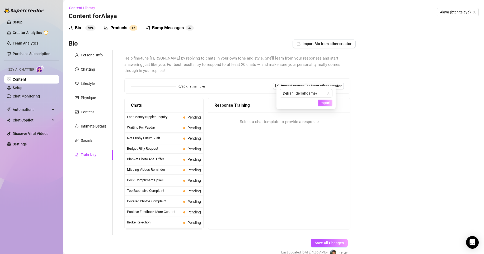
click at [322, 103] on span "Import" at bounding box center [324, 103] width 11 height 4
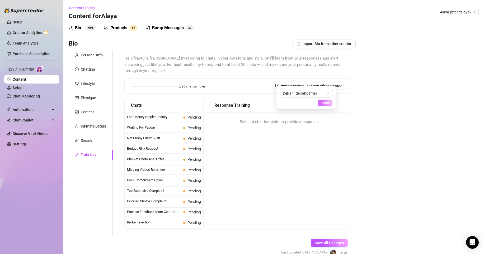
click at [322, 103] on span "Import" at bounding box center [324, 103] width 11 height 4
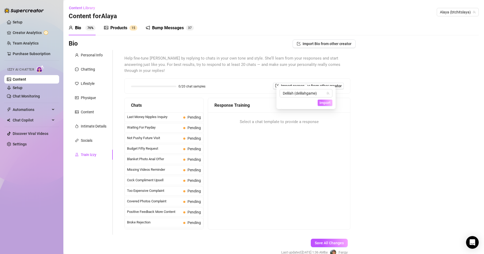
click at [322, 103] on span "Import" at bounding box center [324, 103] width 11 height 4
click at [176, 114] on span "Last Money Nipples Inquiry" at bounding box center [154, 116] width 54 height 5
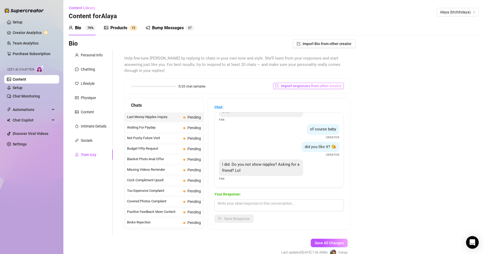
click at [300, 84] on span "Import responses from other creator" at bounding box center [311, 86] width 61 height 4
click at [321, 102] on span "Import" at bounding box center [324, 103] width 11 height 4
click at [327, 93] on icon "team" at bounding box center [327, 93] width 3 height 3
click at [326, 100] on button "Import" at bounding box center [324, 103] width 15 height 6
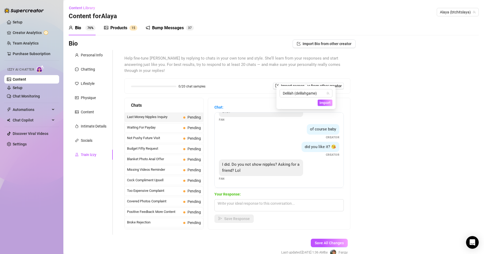
click at [376, 138] on div "Bio Import Bio from other creator Personal Info Chatting Lifestyle Physique Con…" at bounding box center [274, 153] width 410 height 226
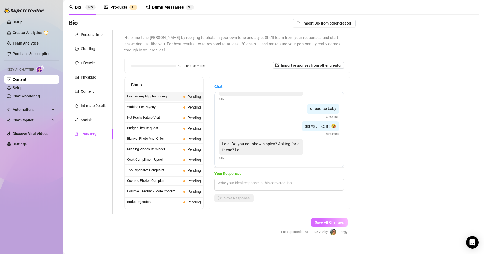
click at [337, 219] on button "Save All Changes" at bounding box center [328, 222] width 37 height 8
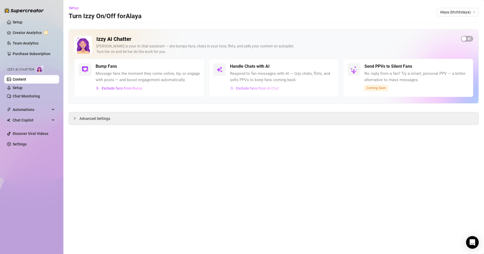
click at [257, 89] on span "Exclude fans from AI Chat" at bounding box center [257, 88] width 43 height 4
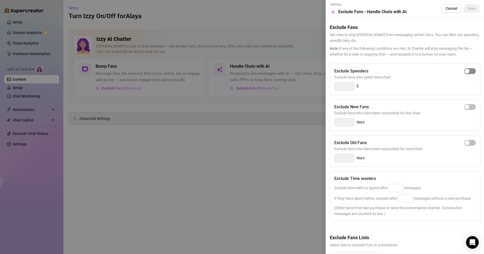
click at [464, 71] on div "button" at bounding box center [466, 71] width 5 height 5
drag, startPoint x: 345, startPoint y: 90, endPoint x: 317, endPoint y: 90, distance: 28.2
click at [317, 90] on div "Settings Preview Exclude Fans - Handle Chats with AI Cancel Save Exclude Fans S…" at bounding box center [242, 127] width 484 height 254
drag, startPoint x: 345, startPoint y: 84, endPoint x: 302, endPoint y: 84, distance: 43.8
click at [303, 84] on div "Settings Preview Exclude Fans - Handle Chats with AI Cancel Save Exclude Fans S…" at bounding box center [242, 127] width 484 height 254
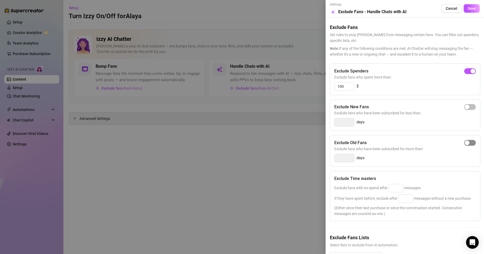
click at [466, 143] on span "button" at bounding box center [470, 143] width 12 height 6
drag, startPoint x: 344, startPoint y: 156, endPoint x: 307, endPoint y: 156, distance: 37.2
click at [307, 156] on div "Settings Preview Exclude Fans - Handle Chats with AI Cancel Save Exclude Fans S…" at bounding box center [242, 127] width 484 height 254
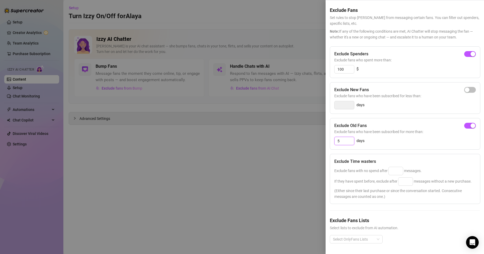
scroll to position [27, 0]
click at [392, 167] on input at bounding box center [395, 171] width 14 height 8
click at [408, 178] on div "If they have spent before, exclude after messages without a new purchase." at bounding box center [404, 182] width 141 height 8
click at [408, 178] on input at bounding box center [405, 182] width 14 height 8
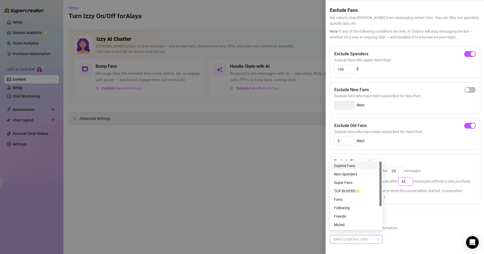
click at [372, 236] on div at bounding box center [353, 239] width 45 height 7
click at [356, 223] on div "Muted" at bounding box center [356, 225] width 44 height 6
click at [353, 199] on div "Renew Off" at bounding box center [356, 200] width 44 height 6
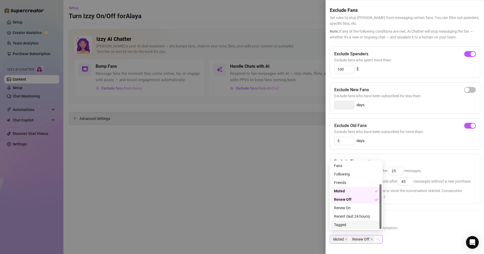
click at [347, 224] on div "Tagged" at bounding box center [356, 225] width 44 height 6
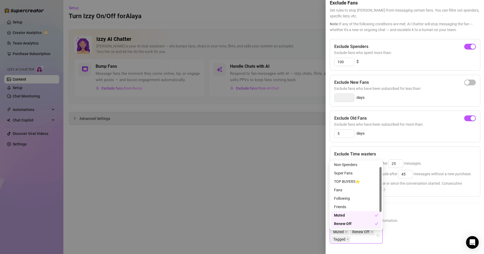
scroll to position [0, 0]
click at [350, 174] on div "Non-Spenders" at bounding box center [356, 174] width 44 height 6
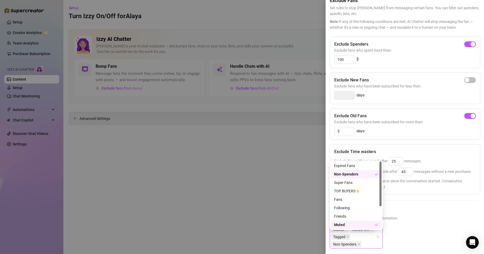
click at [413, 214] on h5 "Exclude Fans Lists" at bounding box center [404, 210] width 150 height 7
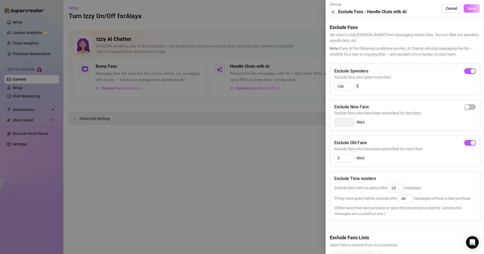
click at [467, 8] on span "Save" at bounding box center [471, 8] width 8 height 4
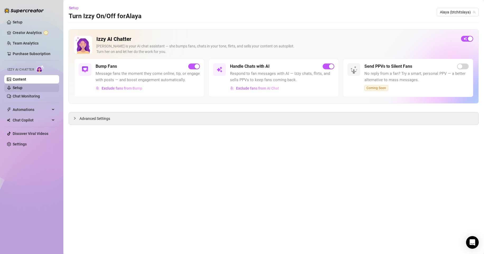
click at [22, 86] on link "Setup" at bounding box center [18, 88] width 10 height 4
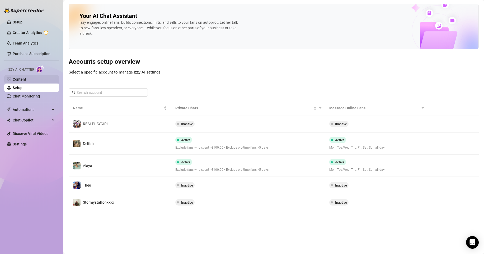
click at [26, 79] on link "Content" at bounding box center [19, 79] width 13 height 4
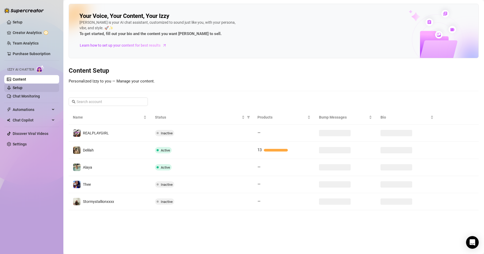
click at [22, 88] on link "Setup" at bounding box center [18, 88] width 10 height 4
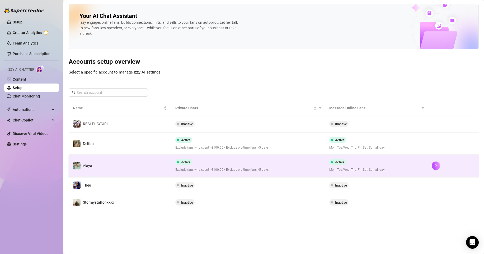
click at [365, 161] on div "Active Mon, Tue, Wed, Thu, Fri, Sat, Sun all day" at bounding box center [376, 165] width 94 height 13
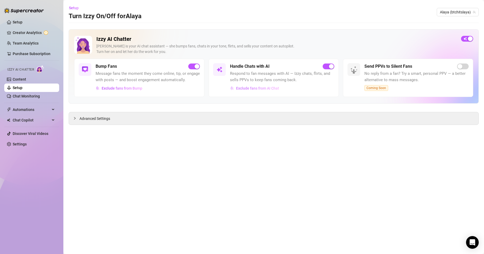
click at [253, 88] on span "Exclude fans from AI Chat" at bounding box center [257, 88] width 43 height 4
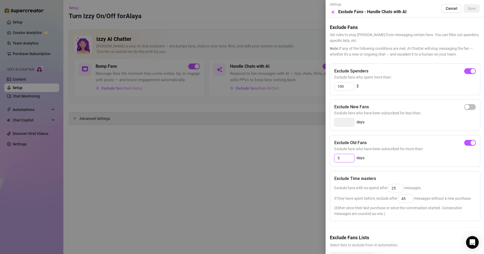
drag, startPoint x: 341, startPoint y: 158, endPoint x: 321, endPoint y: 158, distance: 20.6
click at [321, 158] on div "Settings Preview Exclude Fans - Handle Chats with AI Cancel Save Exclude Fans S…" at bounding box center [242, 127] width 484 height 254
click at [470, 143] on div "button" at bounding box center [472, 143] width 5 height 5
click at [350, 85] on input "100" at bounding box center [344, 87] width 20 height 8
click at [468, 7] on span "Save" at bounding box center [471, 8] width 8 height 4
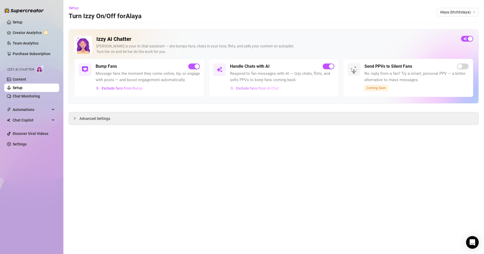
click at [273, 91] on button "Exclude fans from AI Chat" at bounding box center [254, 88] width 49 height 8
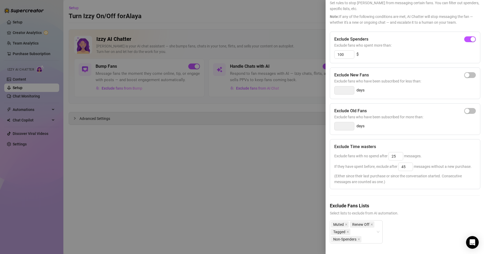
scroll to position [34, 0]
click at [399, 152] on input "25" at bounding box center [395, 156] width 14 height 8
drag, startPoint x: 407, startPoint y: 165, endPoint x: 378, endPoint y: 165, distance: 29.5
click at [378, 165] on span "If they have spent before, exclude after 45 messages without a new purchase." at bounding box center [402, 167] width 137 height 4
click at [425, 157] on div "Exclude fans with no spend after 25 messages." at bounding box center [404, 156] width 141 height 8
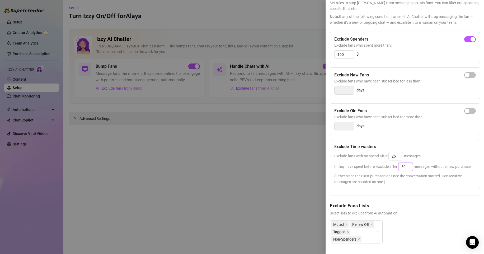
click at [407, 165] on input "50" at bounding box center [405, 167] width 14 height 8
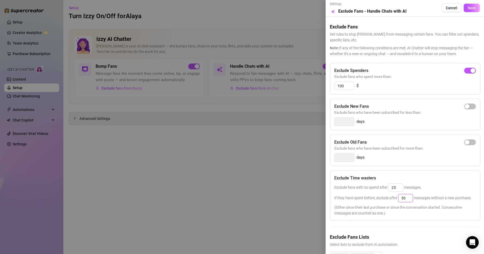
scroll to position [0, 0]
click at [468, 8] on span "Save" at bounding box center [471, 8] width 8 height 4
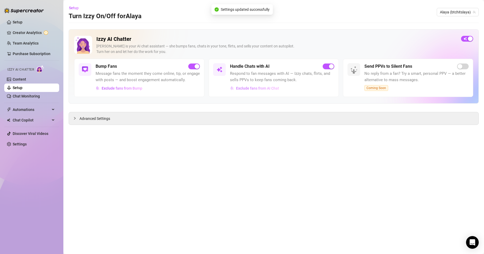
click at [275, 89] on span "Exclude fans from AI Chat" at bounding box center [257, 88] width 43 height 4
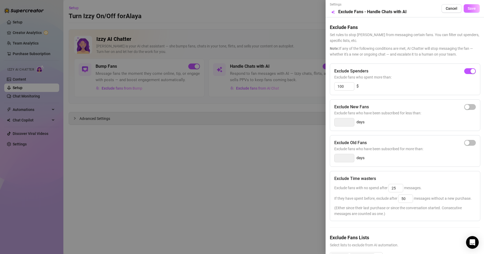
click at [467, 7] on span "Save" at bounding box center [471, 8] width 8 height 4
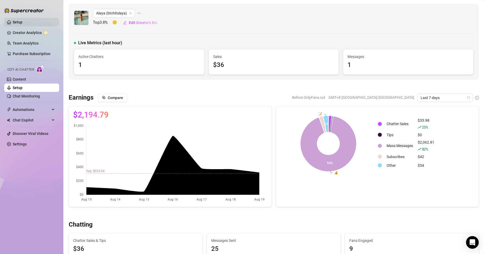
click at [22, 22] on link "Setup" at bounding box center [18, 22] width 10 height 4
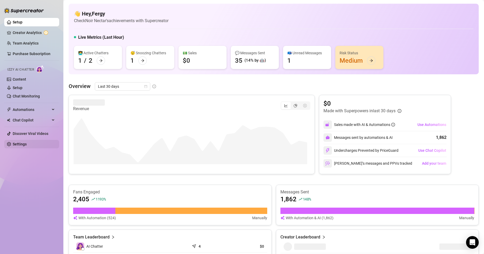
click at [27, 144] on link "Settings" at bounding box center [20, 144] width 14 height 4
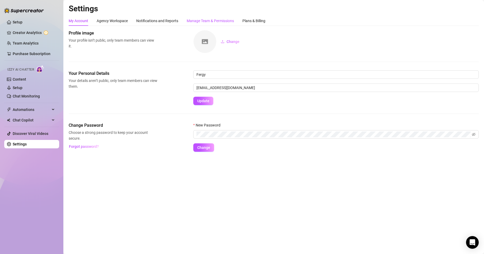
click at [214, 22] on div "Manage Team & Permissions" at bounding box center [210, 21] width 47 height 6
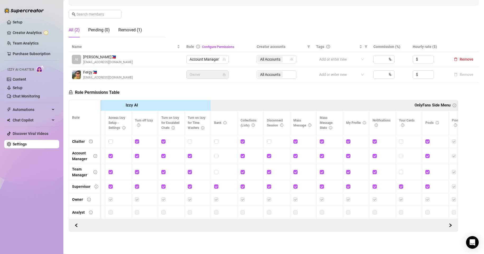
scroll to position [0, 172]
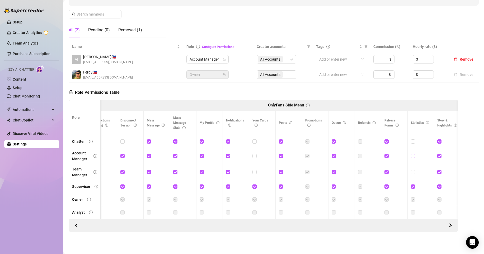
click at [413, 154] on input "checkbox" at bounding box center [412, 156] width 4 height 4
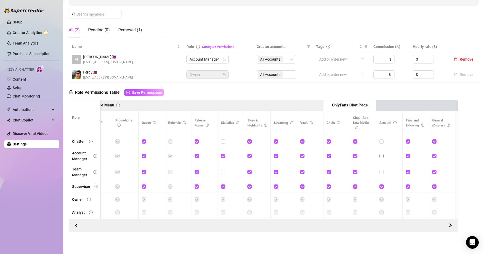
click at [380, 154] on input "checkbox" at bounding box center [381, 156] width 4 height 4
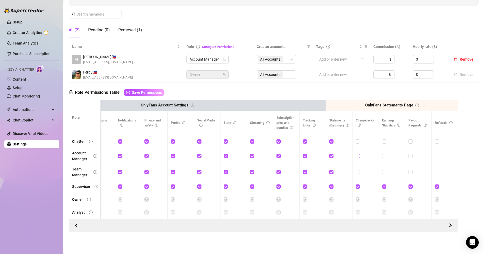
click at [355, 154] on input "checkbox" at bounding box center [357, 156] width 4 height 4
click at [382, 154] on input "checkbox" at bounding box center [384, 156] width 4 height 4
click at [408, 154] on input "checkbox" at bounding box center [410, 156] width 4 height 4
click at [382, 154] on input "checkbox" at bounding box center [384, 156] width 4 height 4
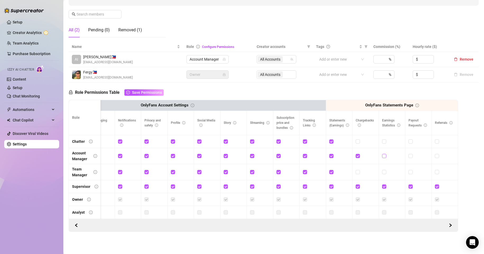
click at [382, 154] on input "checkbox" at bounding box center [384, 156] width 4 height 4
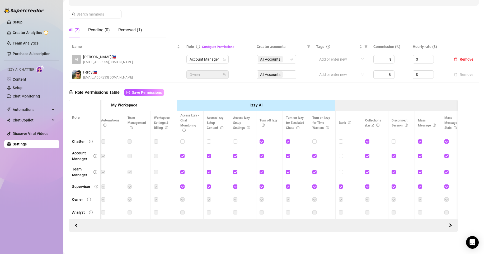
click at [155, 153] on label at bounding box center [156, 156] width 4 height 6
click at [146, 89] on button "Save Permissions" at bounding box center [143, 92] width 39 height 6
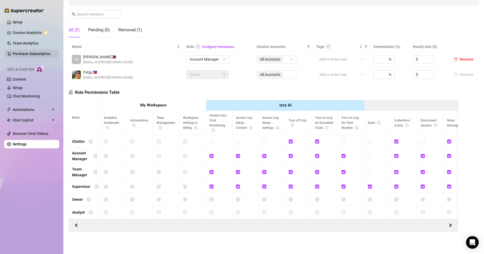
click at [40, 54] on link "Purchase Subscription" at bounding box center [32, 54] width 38 height 4
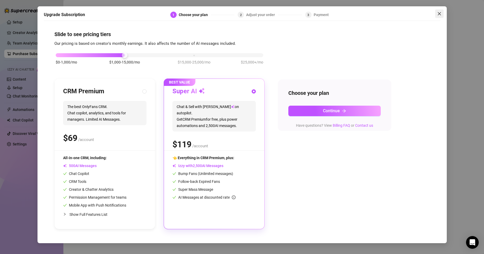
click at [437, 14] on icon "close" at bounding box center [439, 14] width 4 height 4
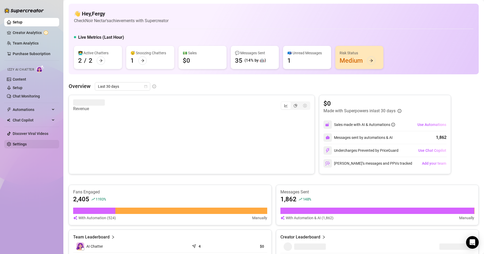
click at [17, 144] on link "Settings" at bounding box center [20, 144] width 14 height 4
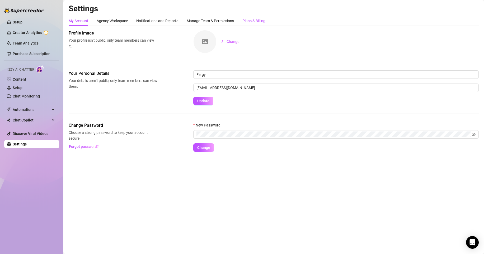
click at [247, 21] on div "Plans & Billing" at bounding box center [253, 21] width 23 height 6
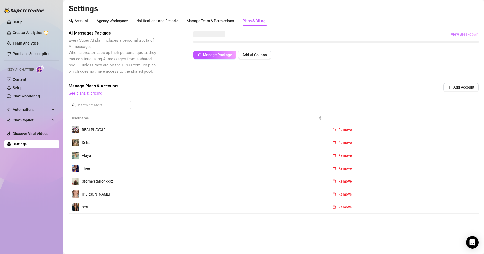
click at [455, 36] on button "View Breakdown" at bounding box center [464, 34] width 28 height 8
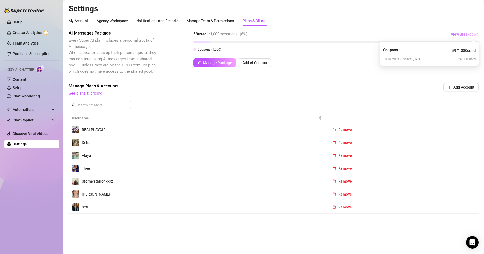
click at [457, 34] on span "View Breakdown" at bounding box center [464, 34] width 28 height 4
click at [410, 78] on div "AI Messages Package Every Super AI plan includes a personal quota of AI message…" at bounding box center [274, 122] width 410 height 184
click at [346, 195] on span "Remove" at bounding box center [345, 194] width 14 height 4
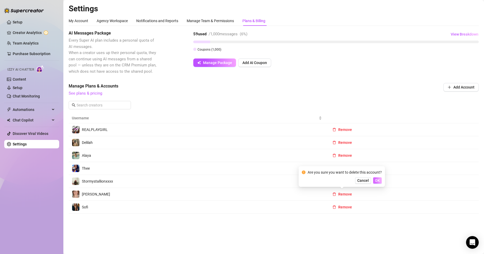
click at [376, 179] on span "OK" at bounding box center [377, 181] width 5 height 4
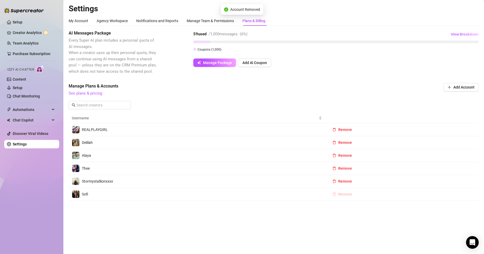
click at [342, 192] on span "Remove" at bounding box center [345, 194] width 14 height 4
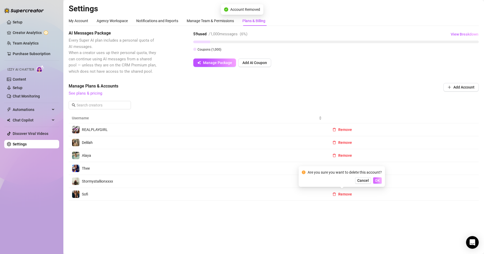
click at [379, 181] on span "OK" at bounding box center [377, 181] width 5 height 4
